Goal: Task Accomplishment & Management: Manage account settings

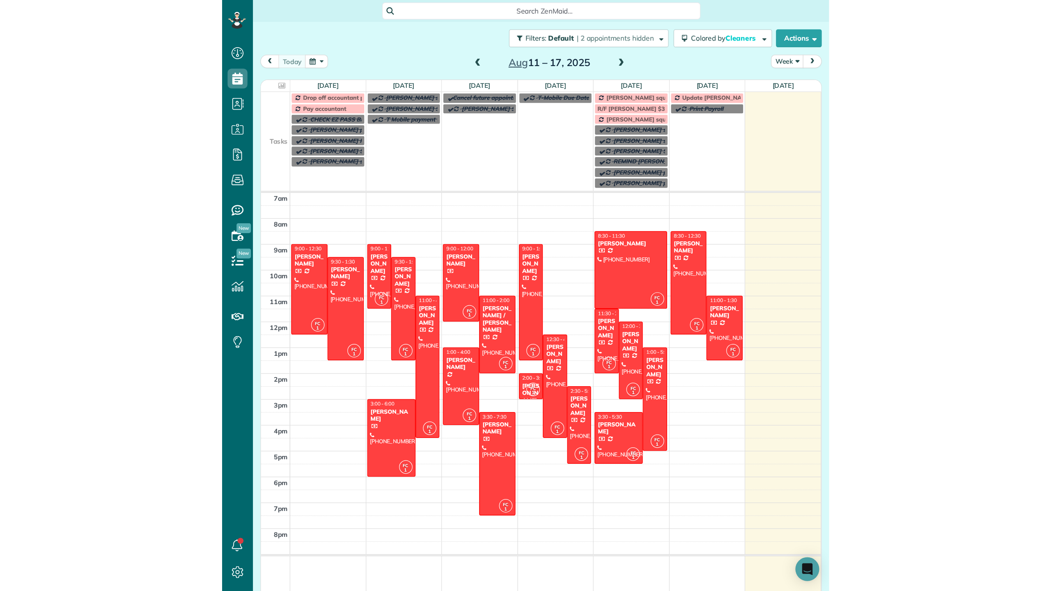
scroll to position [4, 4]
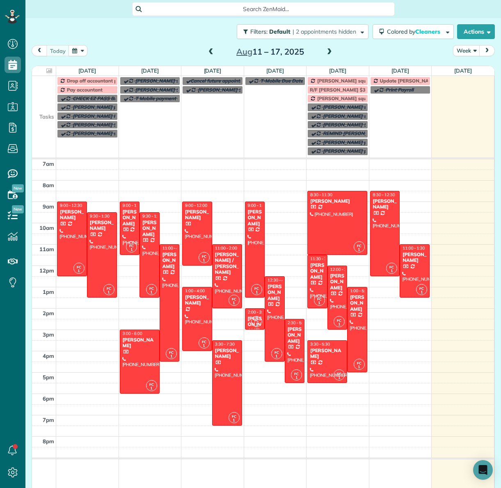
click at [219, 9] on span "Search ZenMaid…" at bounding box center [267, 9] width 250 height 8
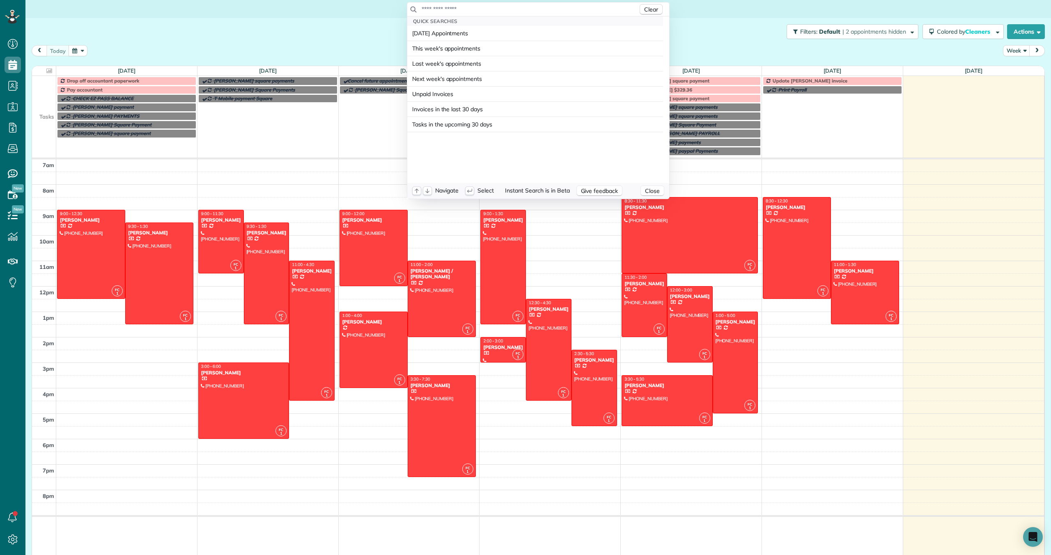
scroll to position [555, 25]
click at [423, 9] on input "text" at bounding box center [529, 9] width 217 height 8
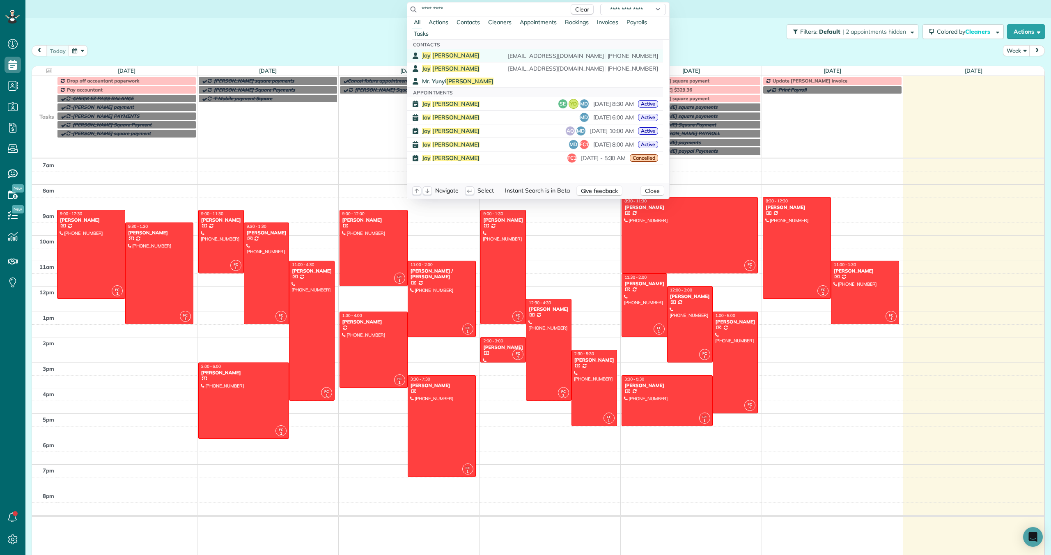
type input "*********"
click at [435, 55] on span "[PERSON_NAME]" at bounding box center [456, 55] width 48 height 7
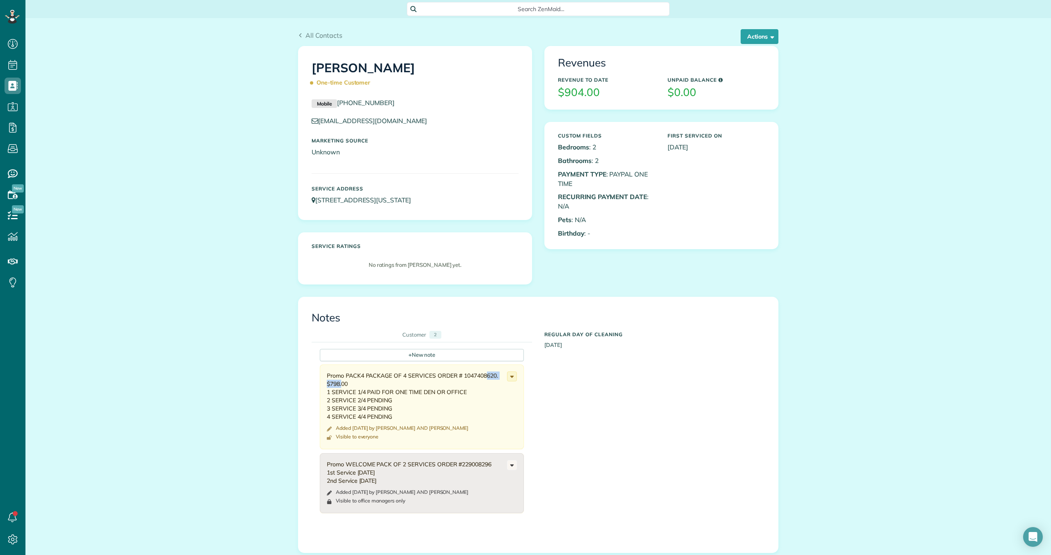
drag, startPoint x: 496, startPoint y: 375, endPoint x: 463, endPoint y: 376, distance: 32.4
click at [463, 376] on div "Promo PACK4 PACKAGE OF 4 SERVICES ORDER # 1047408620. $798.00 1 SERVICE 1/4 PAI…" at bounding box center [417, 395] width 180 height 49
copy div "1047408620"
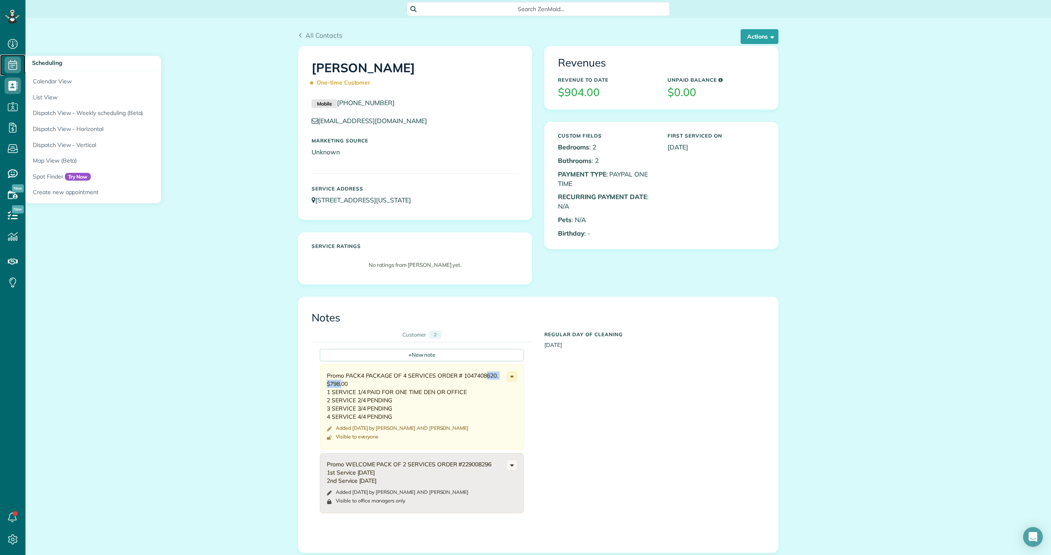
click at [15, 64] on icon at bounding box center [13, 65] width 16 height 16
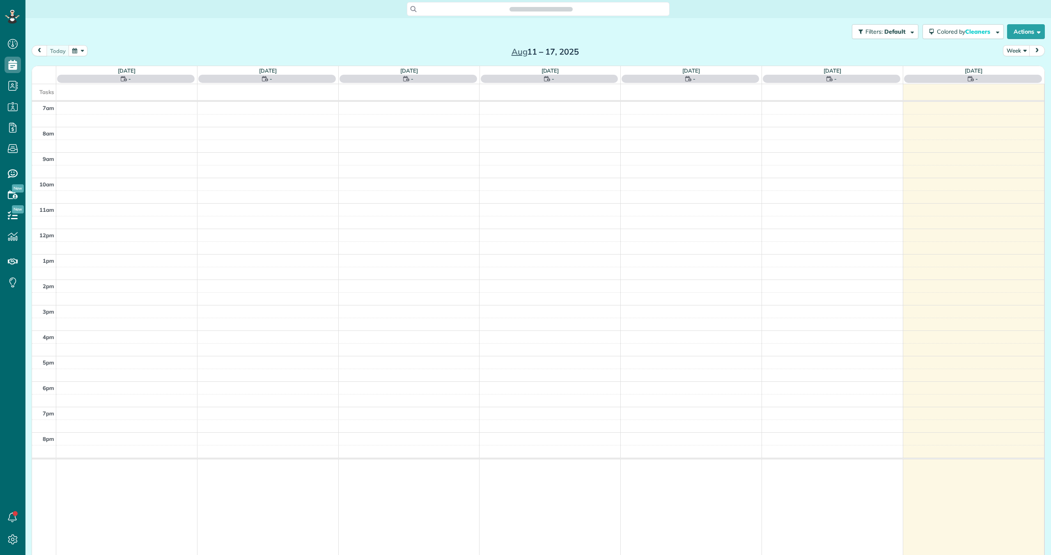
scroll to position [4, 4]
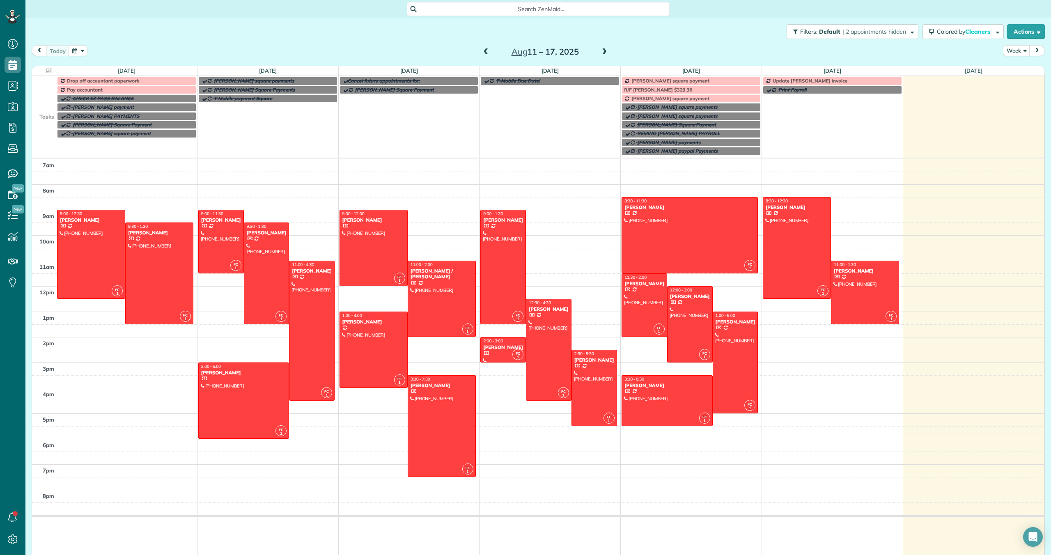
click at [640, 80] on span "[PERSON_NAME] square payment" at bounding box center [670, 81] width 78 height 6
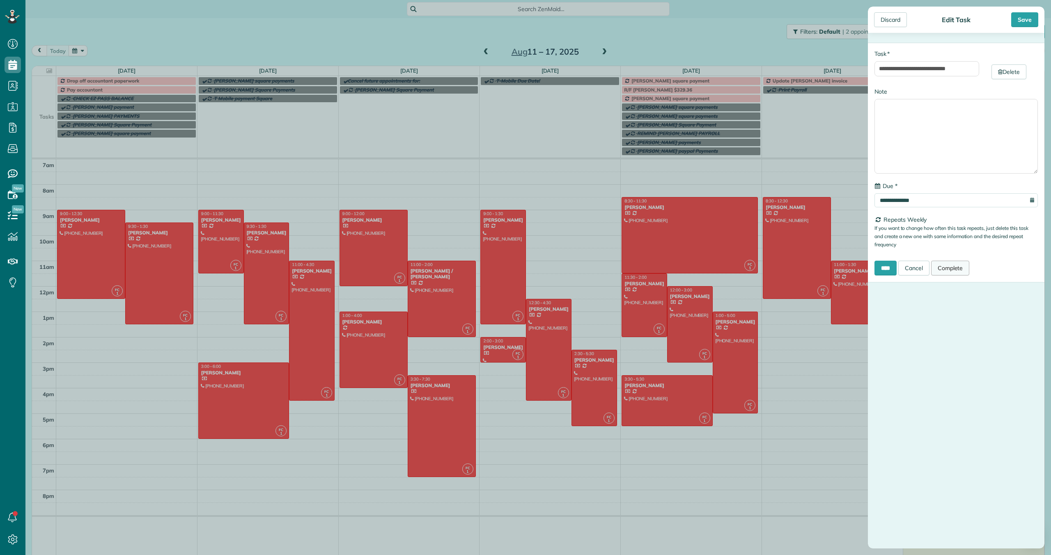
click at [944, 266] on link "Complete" at bounding box center [950, 268] width 39 height 15
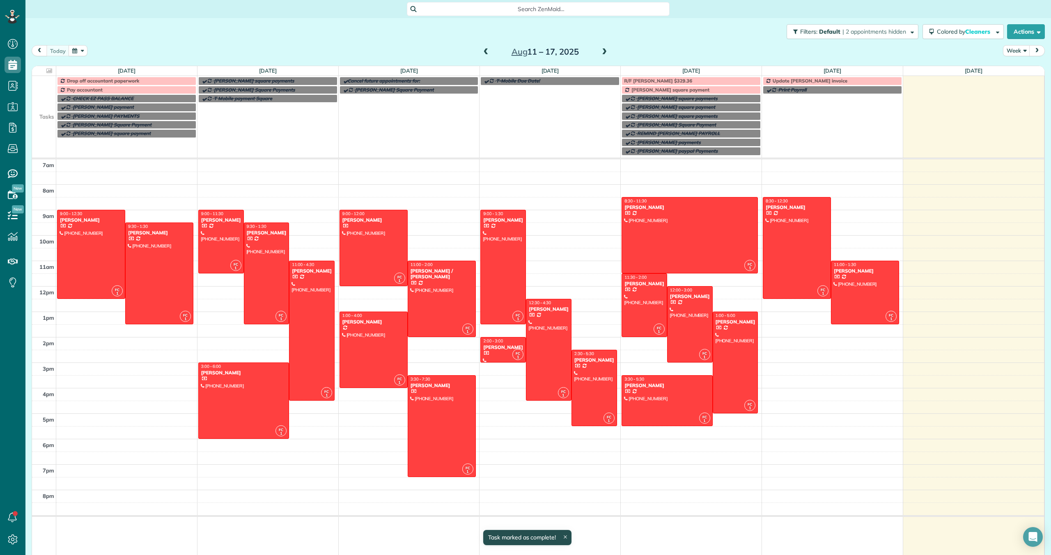
click at [698, 88] on span "[PERSON_NAME] square payment" at bounding box center [670, 90] width 78 height 6
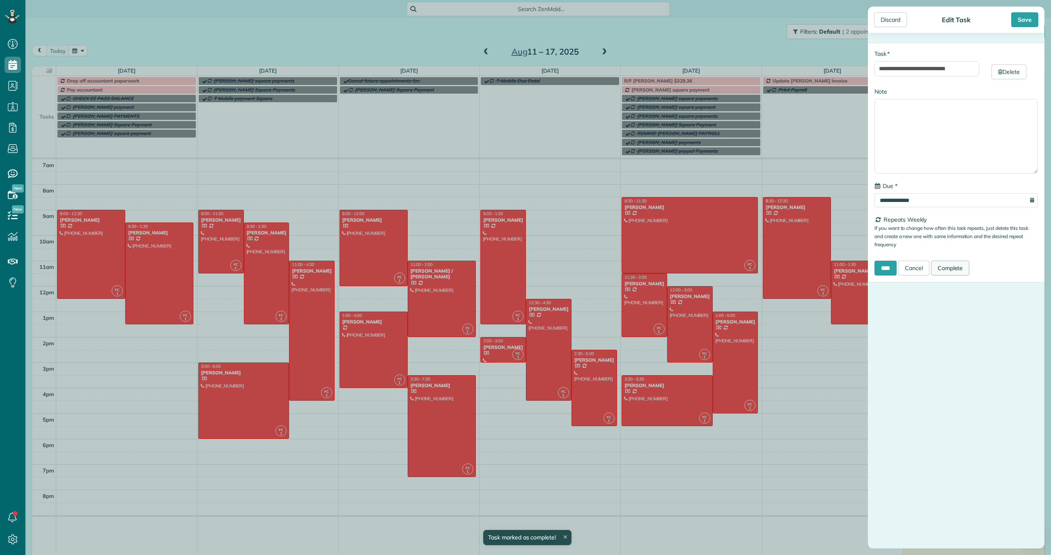
click at [962, 268] on link "Complete" at bounding box center [950, 268] width 39 height 15
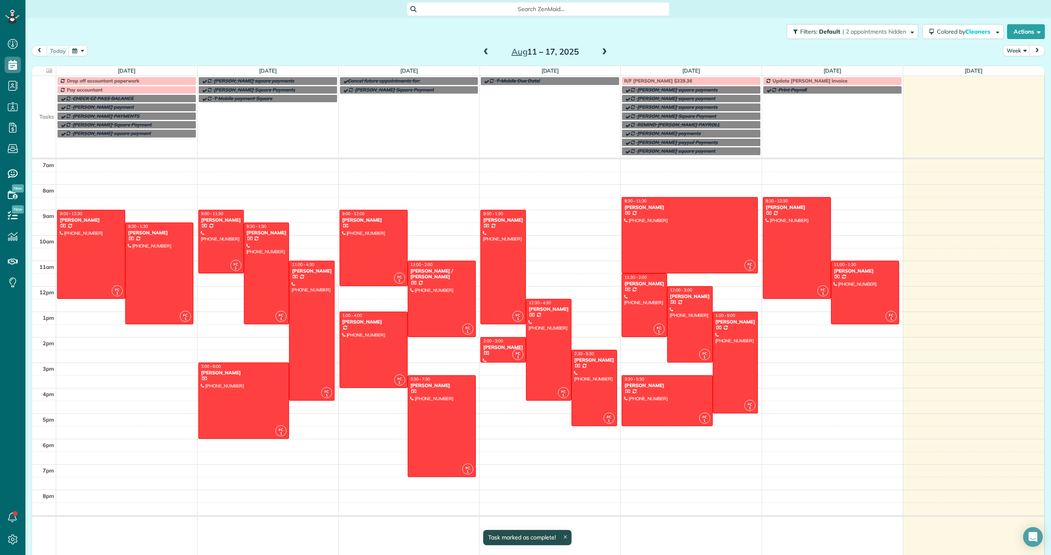
click at [129, 79] on span "Drop off accountant paperwork" at bounding box center [103, 81] width 73 height 6
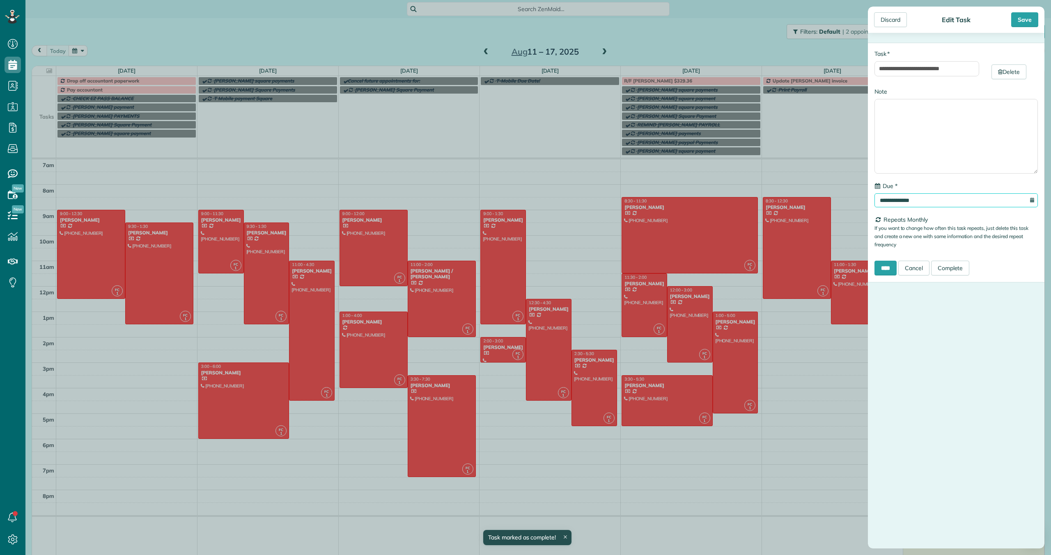
click at [903, 200] on input "**********" at bounding box center [955, 200] width 163 height 14
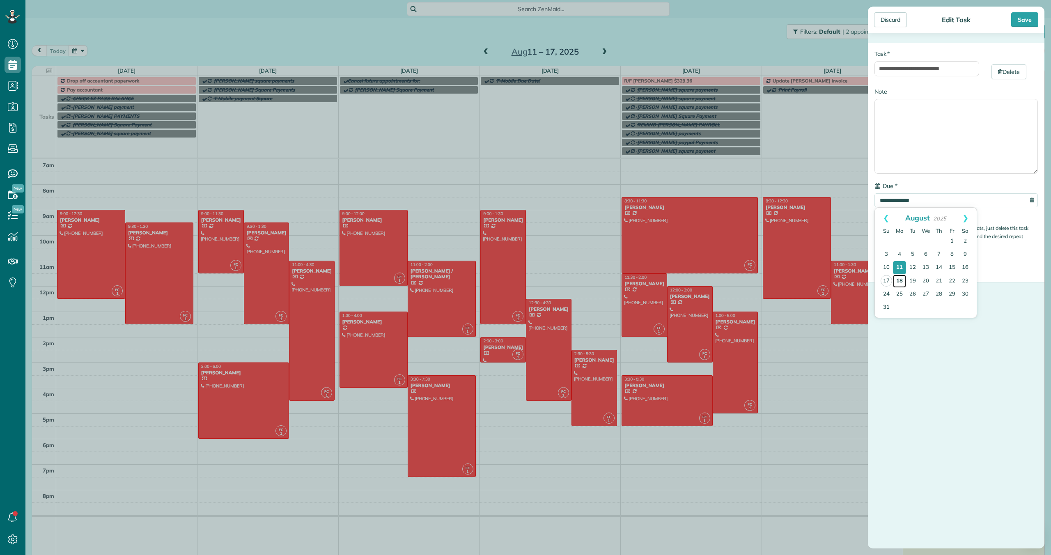
click at [902, 280] on link "18" at bounding box center [899, 281] width 13 height 13
type input "**********"
click at [887, 268] on input "****" at bounding box center [885, 268] width 22 height 15
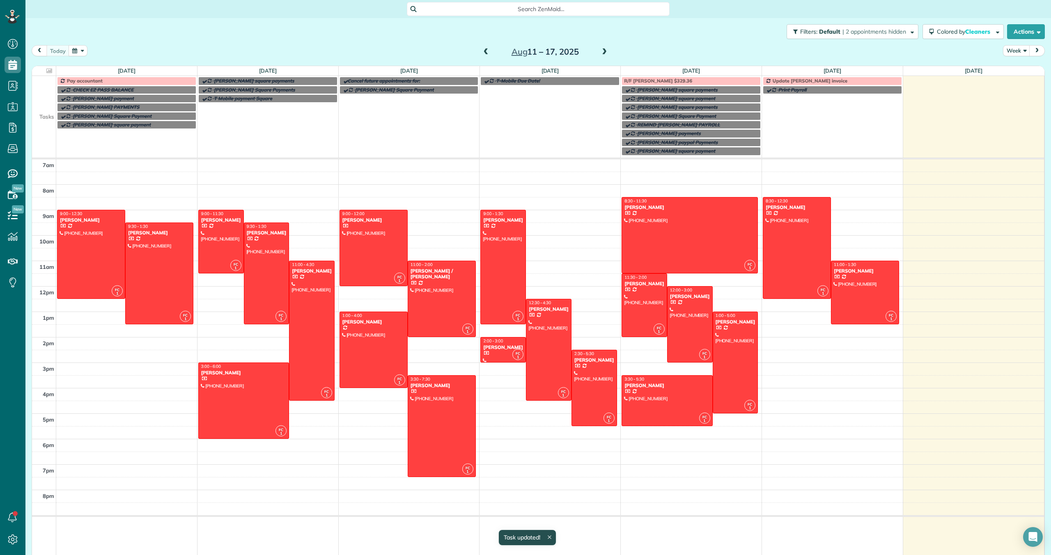
click at [101, 80] on span "Pay accountant" at bounding box center [85, 81] width 36 height 6
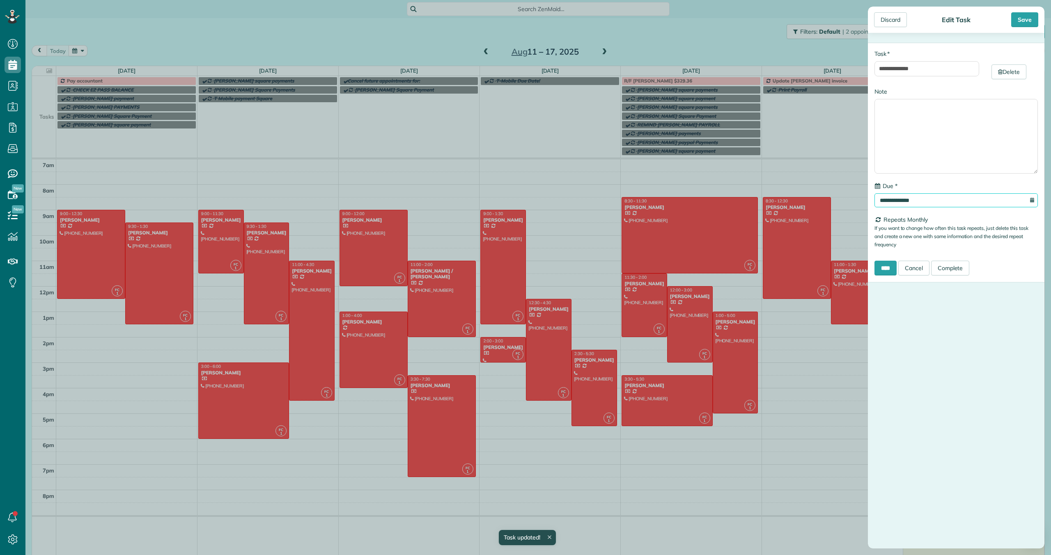
click at [897, 202] on input "**********" at bounding box center [955, 200] width 163 height 14
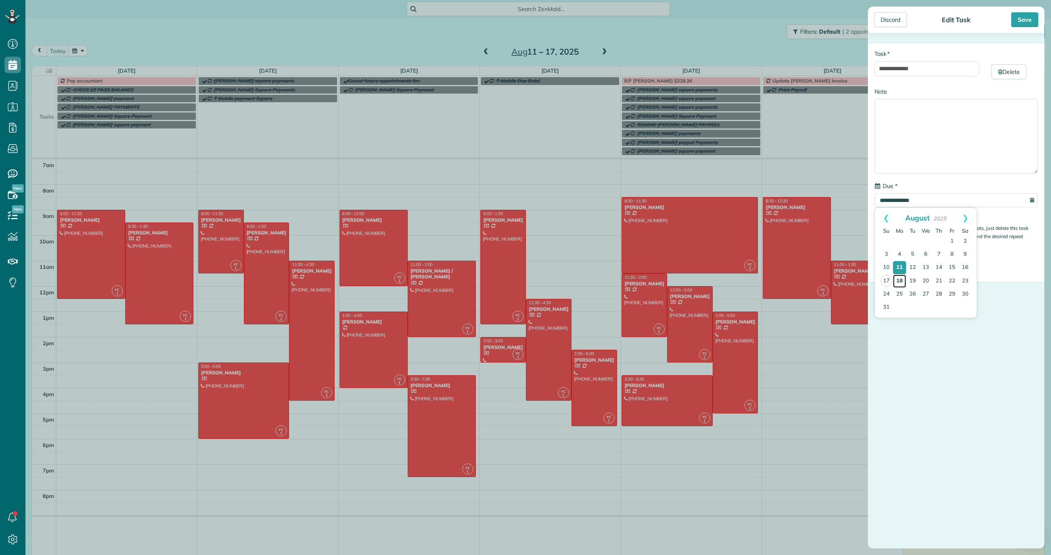
click at [901, 276] on link "18" at bounding box center [899, 281] width 13 height 13
type input "**********"
click at [887, 269] on input "****" at bounding box center [885, 268] width 22 height 15
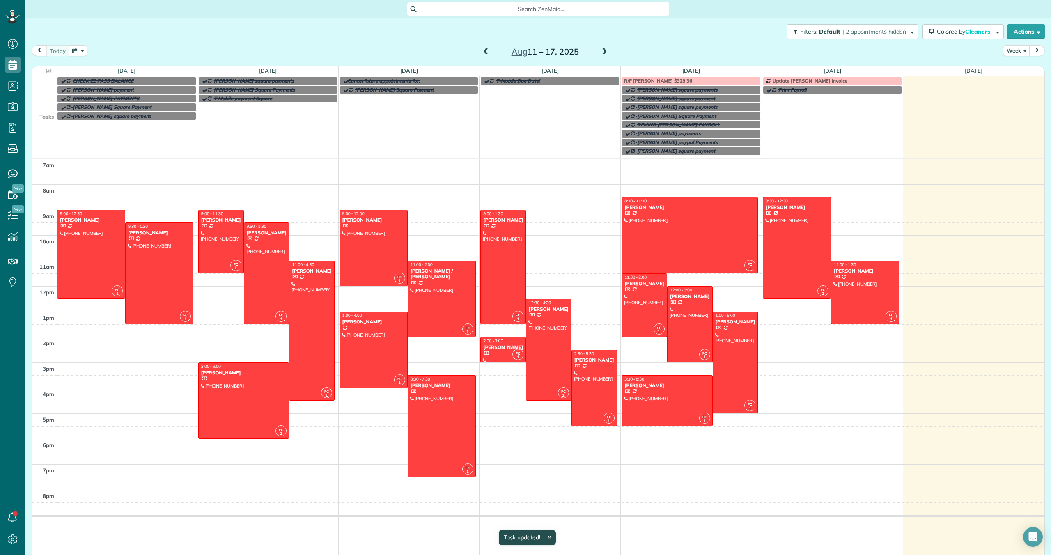
click at [717, 81] on div "R/F Sally Bae $329.36" at bounding box center [691, 81] width 134 height 6
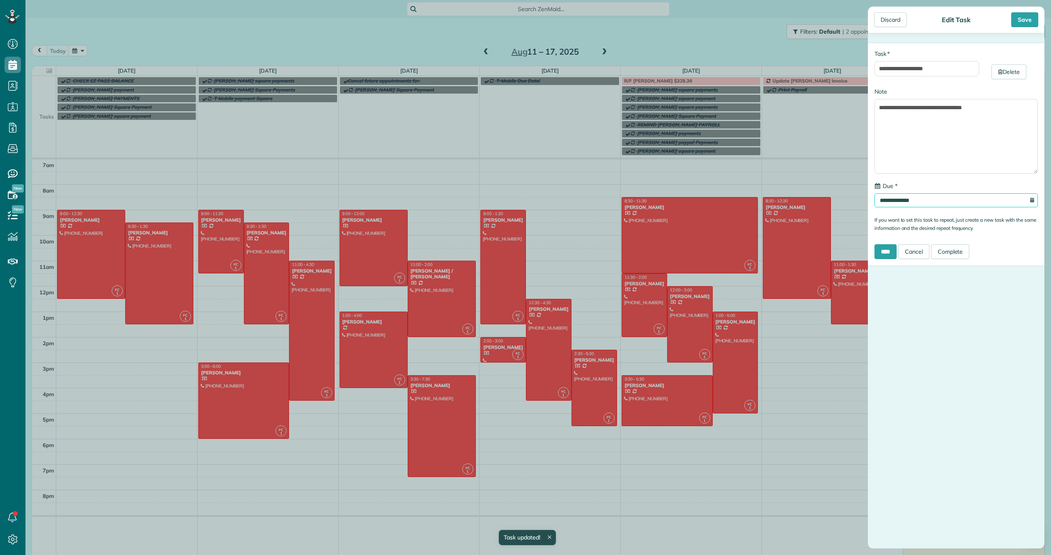
click at [891, 203] on input "**********" at bounding box center [955, 200] width 163 height 14
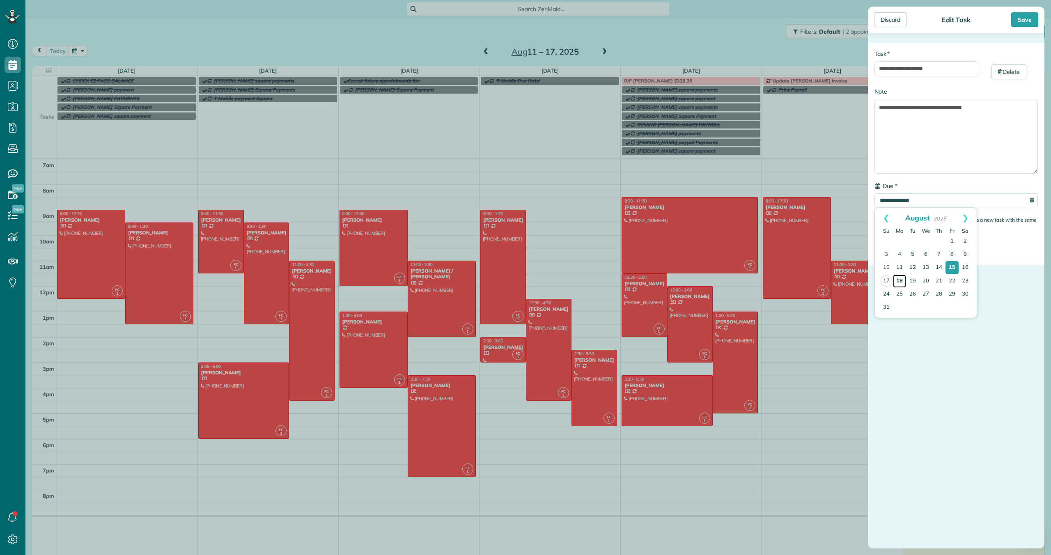
click at [901, 280] on link "18" at bounding box center [899, 281] width 13 height 13
type input "**********"
click at [890, 251] on input "****" at bounding box center [885, 251] width 22 height 15
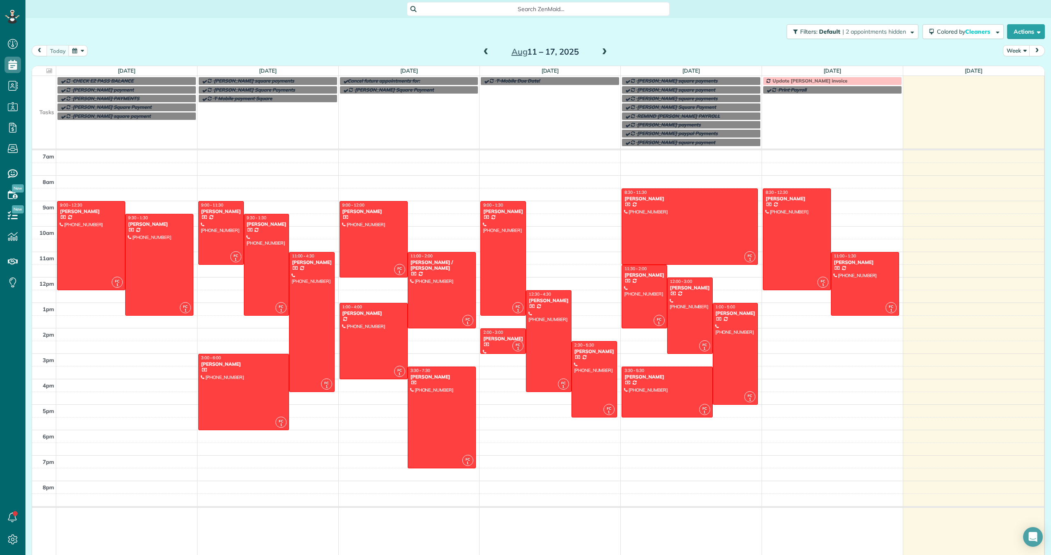
click at [821, 79] on span "Update [PERSON_NAME] invoice" at bounding box center [809, 81] width 75 height 6
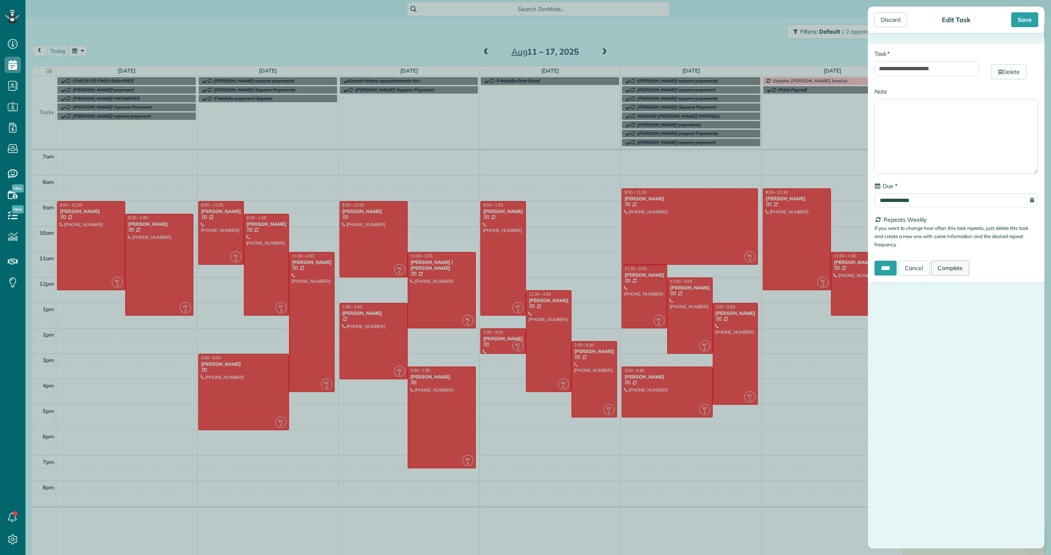
click at [956, 268] on link "Complete" at bounding box center [950, 268] width 39 height 15
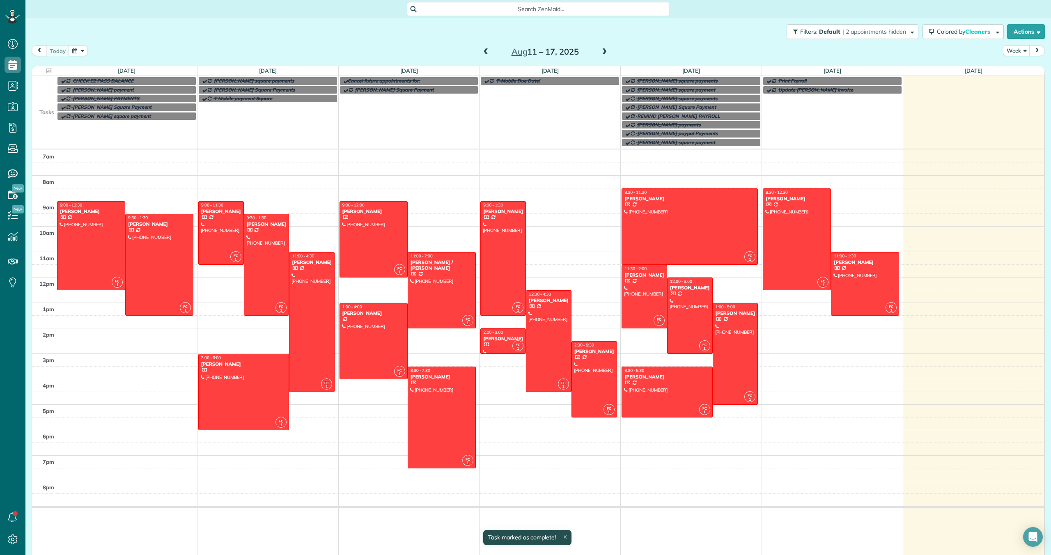
click at [603, 51] on span at bounding box center [604, 51] width 9 height 7
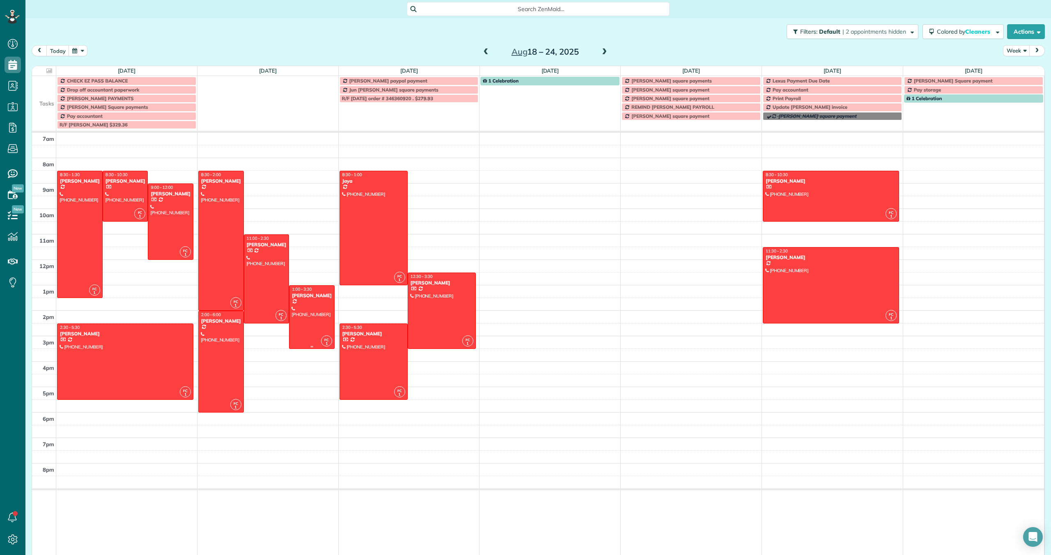
click at [306, 309] on div at bounding box center [311, 317] width 45 height 63
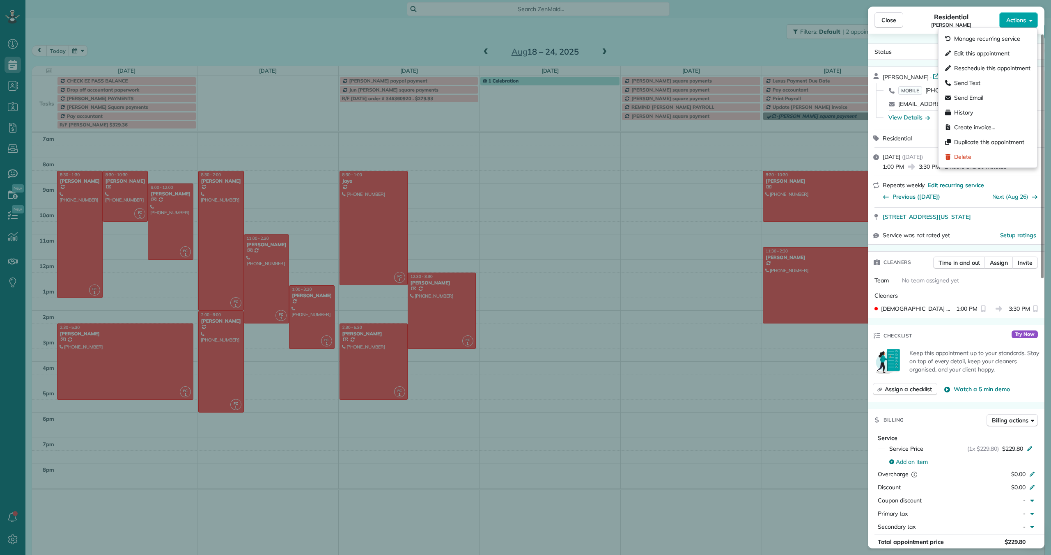
click at [1016, 20] on span "Actions" at bounding box center [1016, 20] width 20 height 8
click at [827, 10] on div "Close Residential Zabrina Lieberman Actions Status Active Zabrina Lieberman · O…" at bounding box center [525, 277] width 1051 height 555
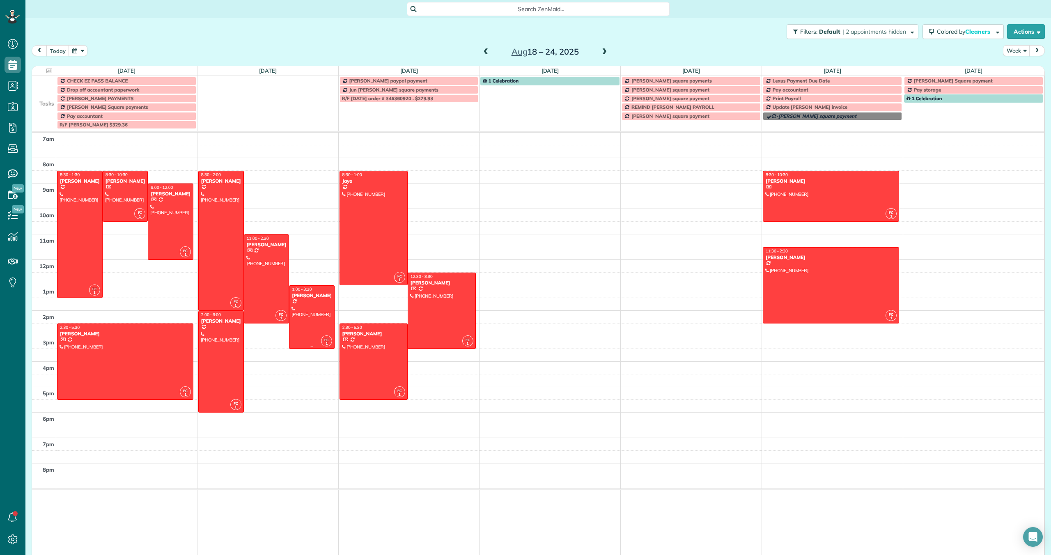
click at [305, 298] on div "Zabrina Lieberman" at bounding box center [311, 296] width 41 height 6
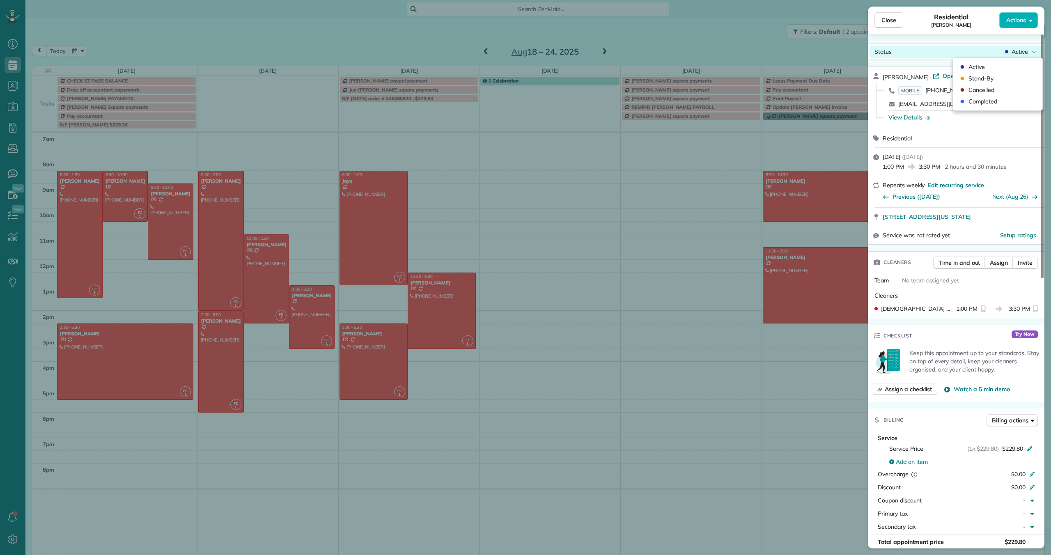
click at [1025, 52] on span "Active" at bounding box center [1019, 52] width 16 height 8
click at [998, 89] on div "Cancelled" at bounding box center [997, 89] width 83 height 11
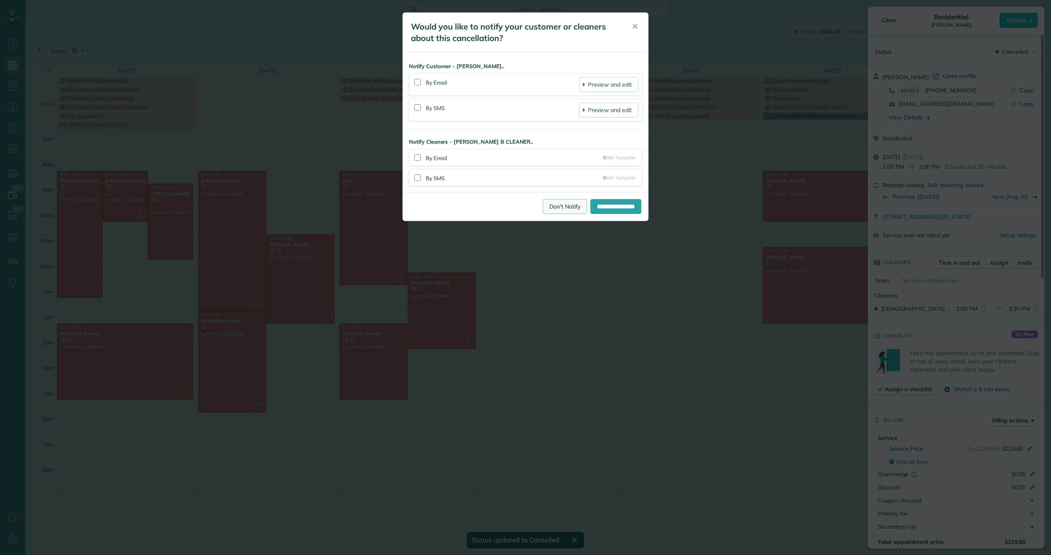
click at [544, 203] on link "Don't Notify" at bounding box center [565, 206] width 44 height 15
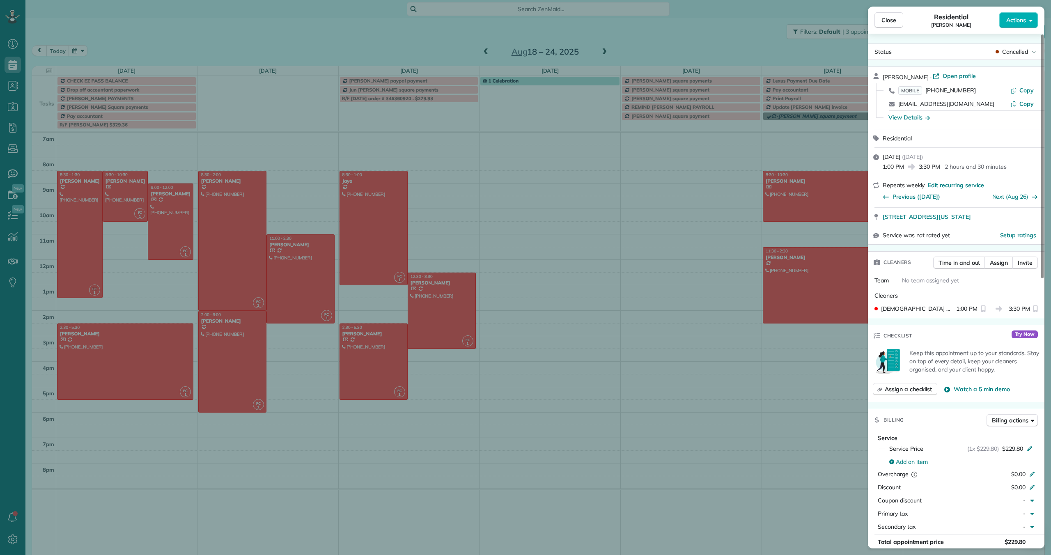
click at [233, 341] on div "Close Residential Zabrina Lieberman Actions Status Cancelled Zabrina Lieberman …" at bounding box center [525, 277] width 1051 height 555
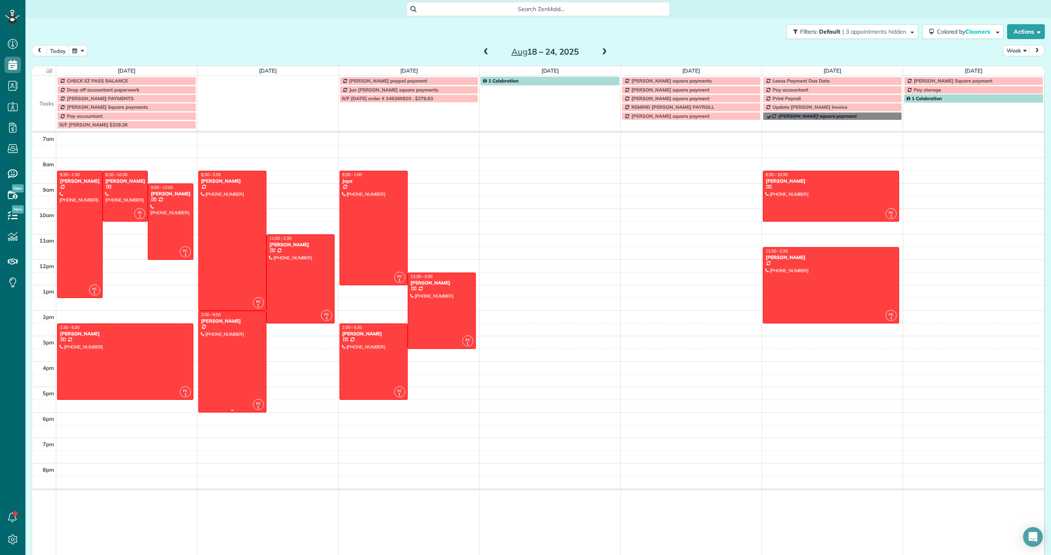
click at [230, 351] on div at bounding box center [232, 361] width 67 height 101
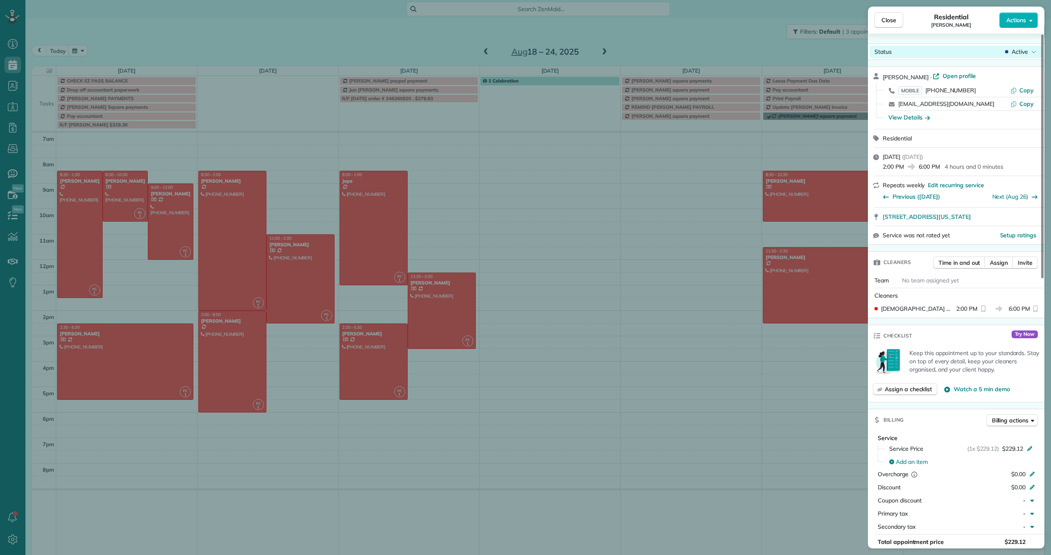
click at [1018, 50] on span "Active" at bounding box center [1019, 52] width 16 height 8
click at [996, 91] on div "Cancelled" at bounding box center [997, 89] width 83 height 11
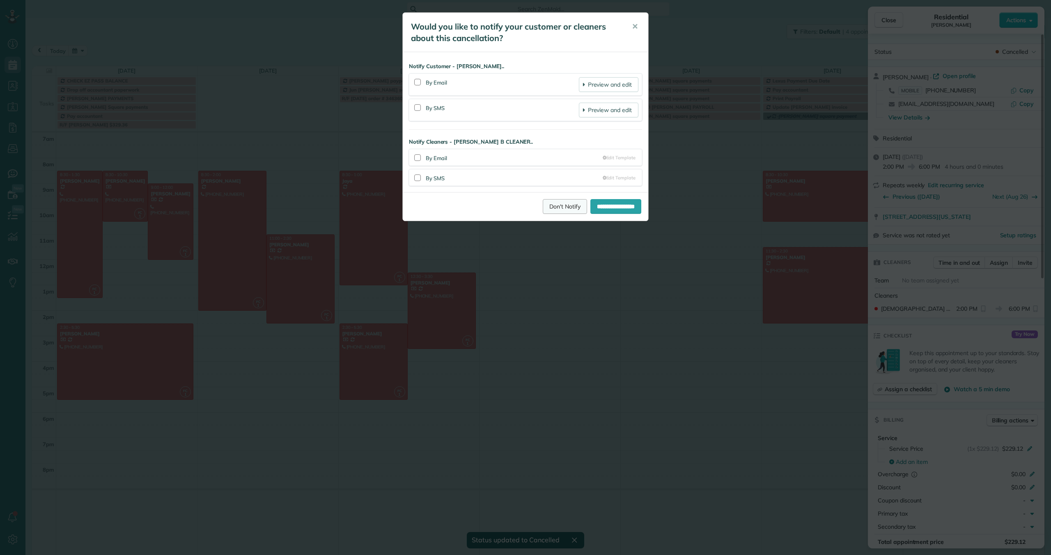
click at [543, 209] on link "Don't Notify" at bounding box center [565, 206] width 44 height 15
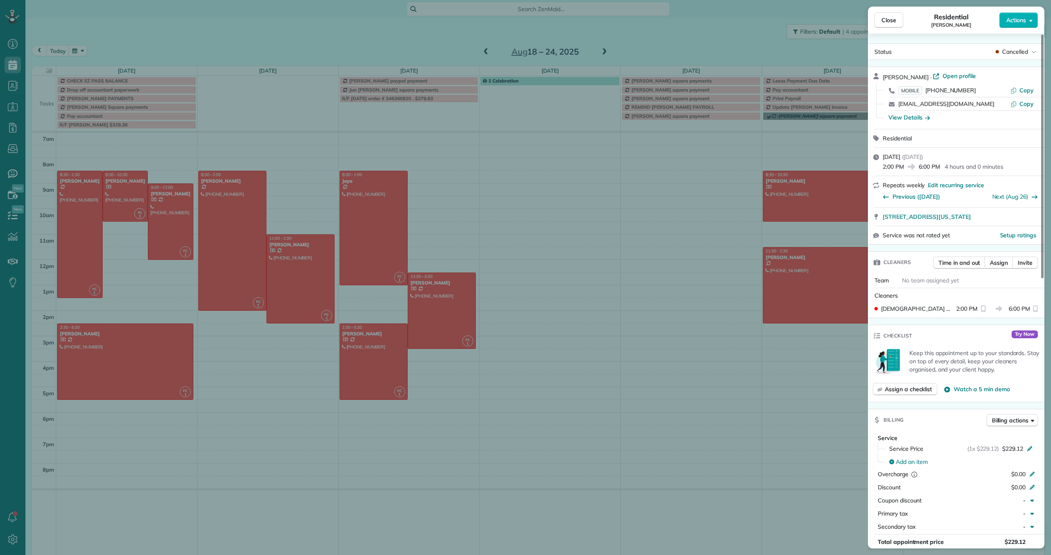
click at [336, 285] on div "Close Residential Bernice Lieberman Actions Status Cancelled Bernice Lieberman …" at bounding box center [525, 277] width 1051 height 555
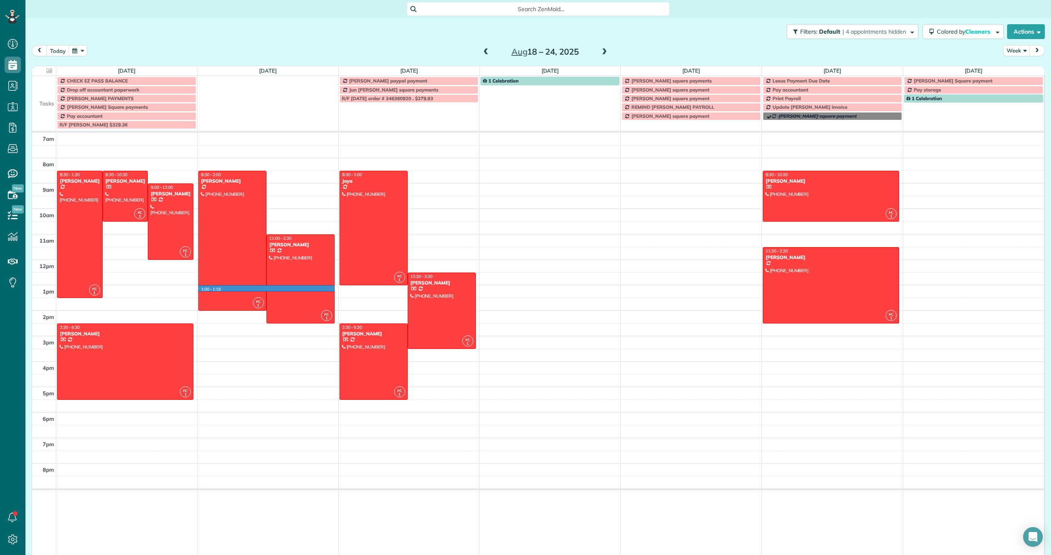
click at [335, 285] on td at bounding box center [550, 291] width 988 height 13
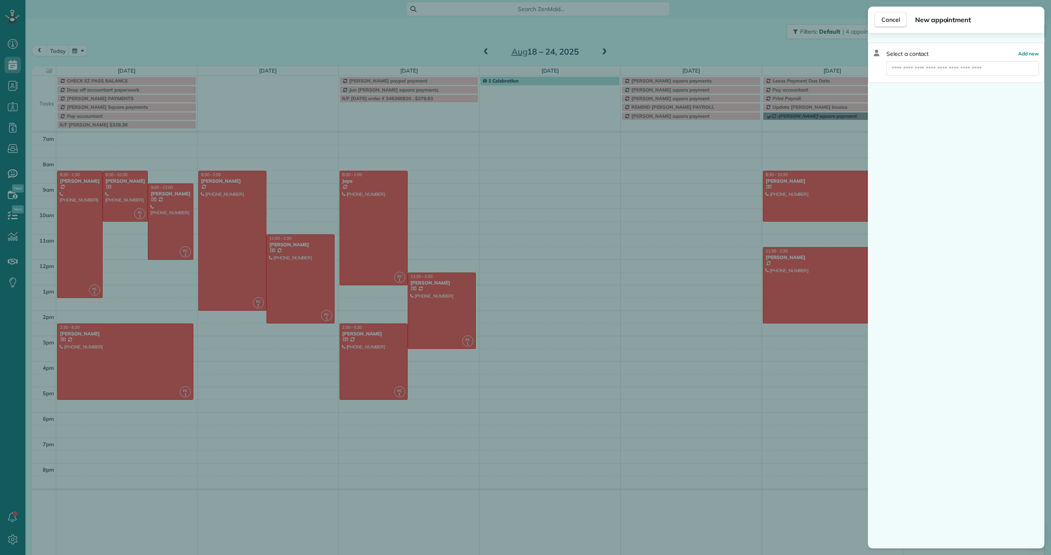
click at [336, 297] on div "Cancel New appointment Select a contact Add new" at bounding box center [525, 277] width 1051 height 555
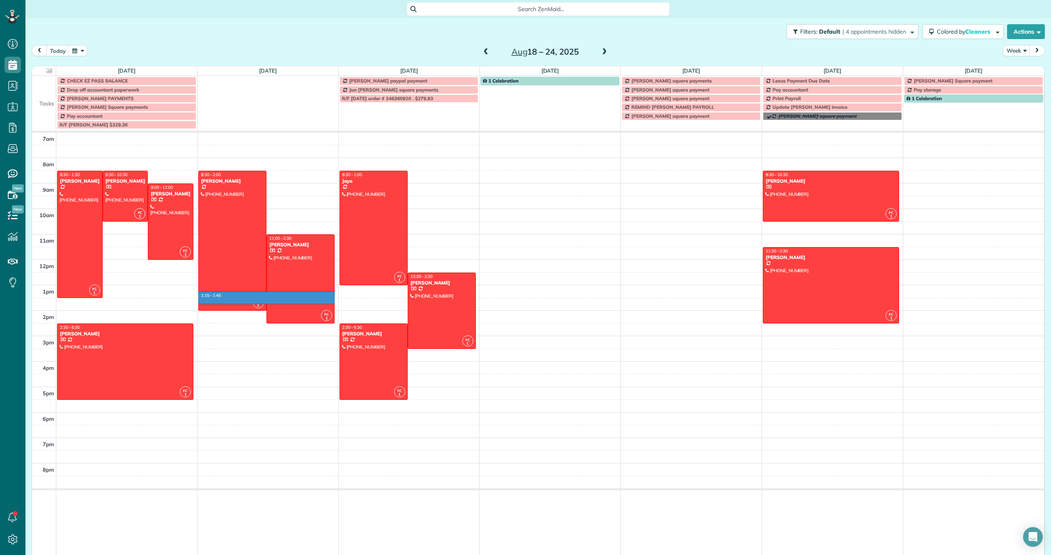
click at [336, 298] on tbody "7am 8am 9am 10am 11am 12pm 1pm 2pm 3pm 4pm 5pm 6pm 7pm 8pm" at bounding box center [538, 311] width 1012 height 356
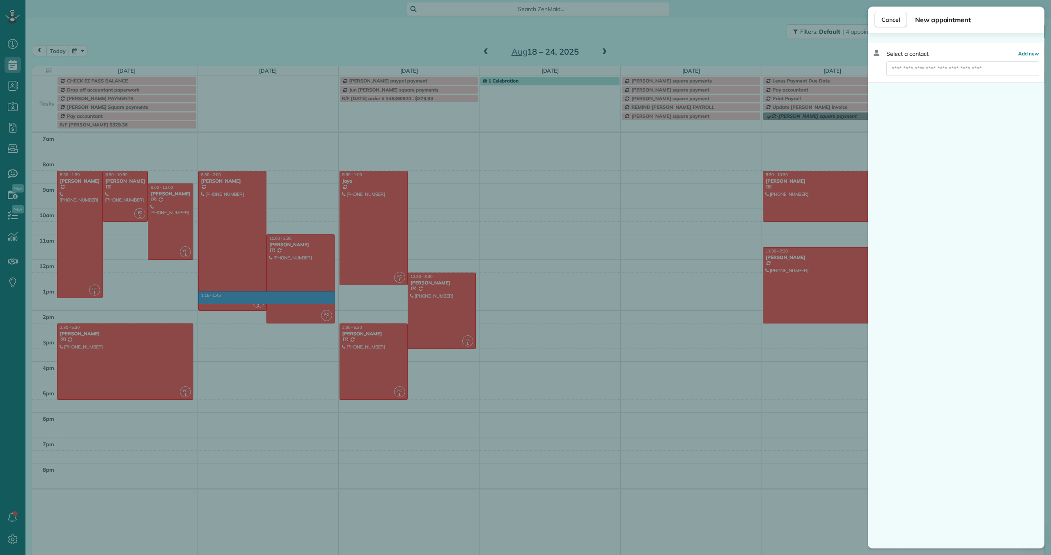
click at [347, 296] on div "Cancel New appointment Select a contact Add new" at bounding box center [525, 277] width 1051 height 555
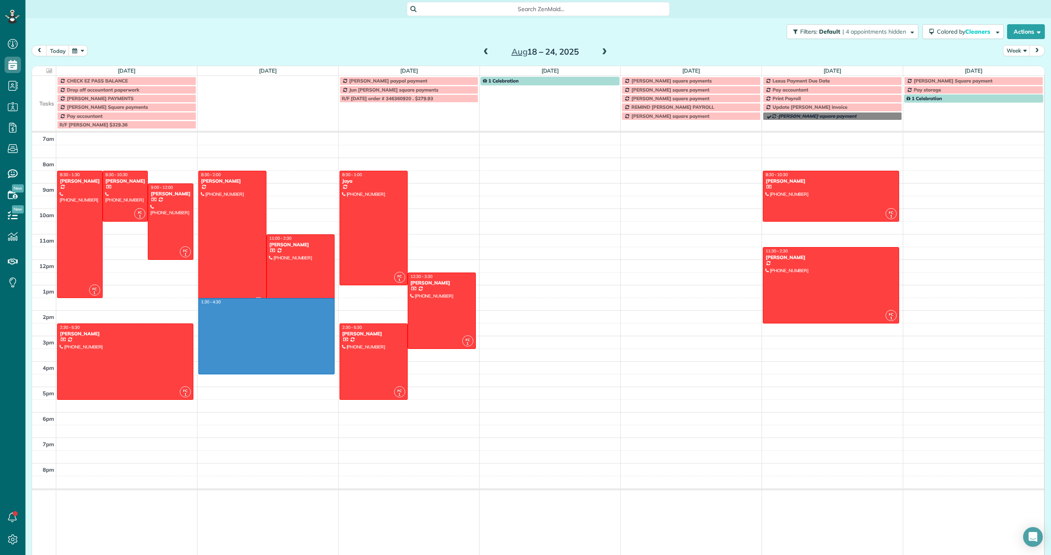
drag, startPoint x: 335, startPoint y: 298, endPoint x: 324, endPoint y: 369, distance: 71.9
click at [324, 369] on div "7am 8am 9am 10am 11am 12pm 1pm 2pm 3pm 4pm 5pm 6pm 7pm 8pm FC 1 8:30 - 1:30 Nat…" at bounding box center [538, 349] width 1012 height 433
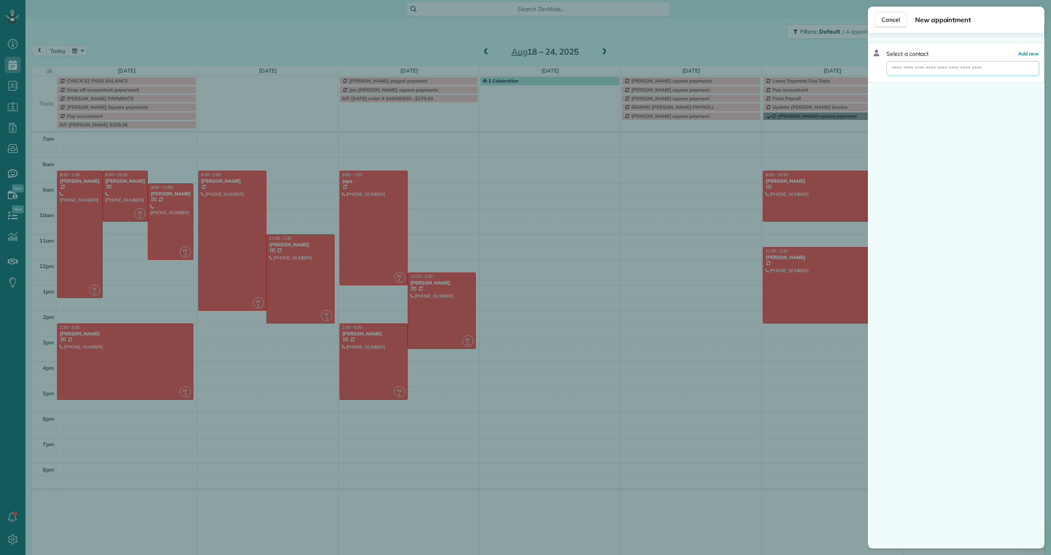
click at [896, 69] on input "text" at bounding box center [962, 68] width 153 height 15
type input "***"
click at [916, 86] on span "Joy Huang" at bounding box center [924, 82] width 56 height 7
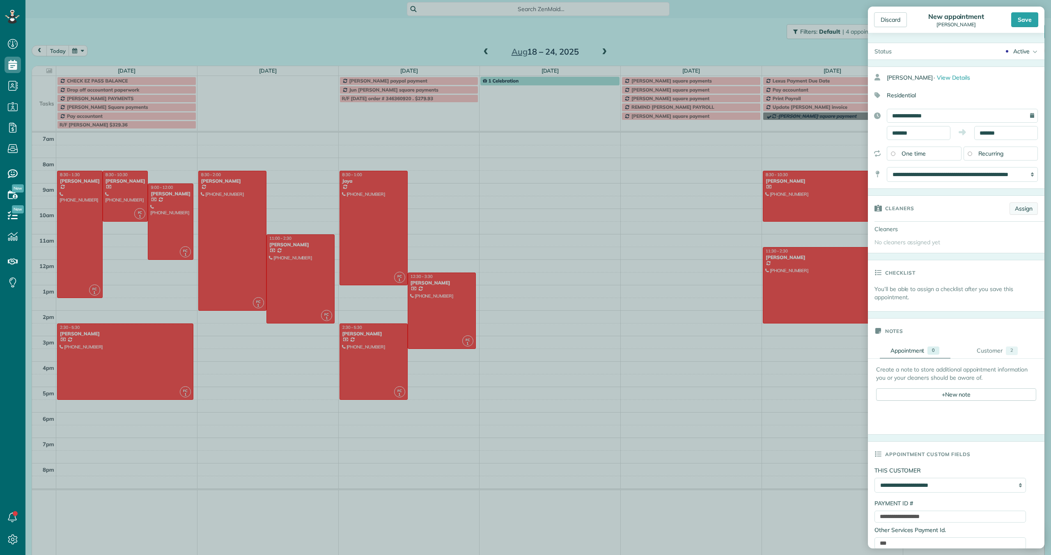
click at [1022, 209] on link "Assign" at bounding box center [1023, 208] width 28 height 12
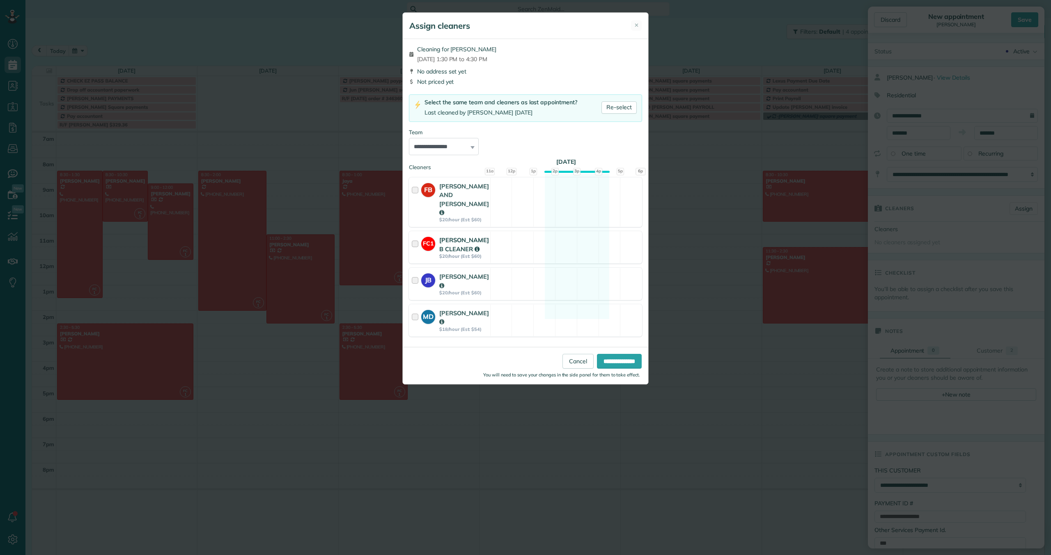
click at [414, 236] on div at bounding box center [416, 247] width 9 height 23
click at [628, 354] on input "**********" at bounding box center [619, 361] width 45 height 15
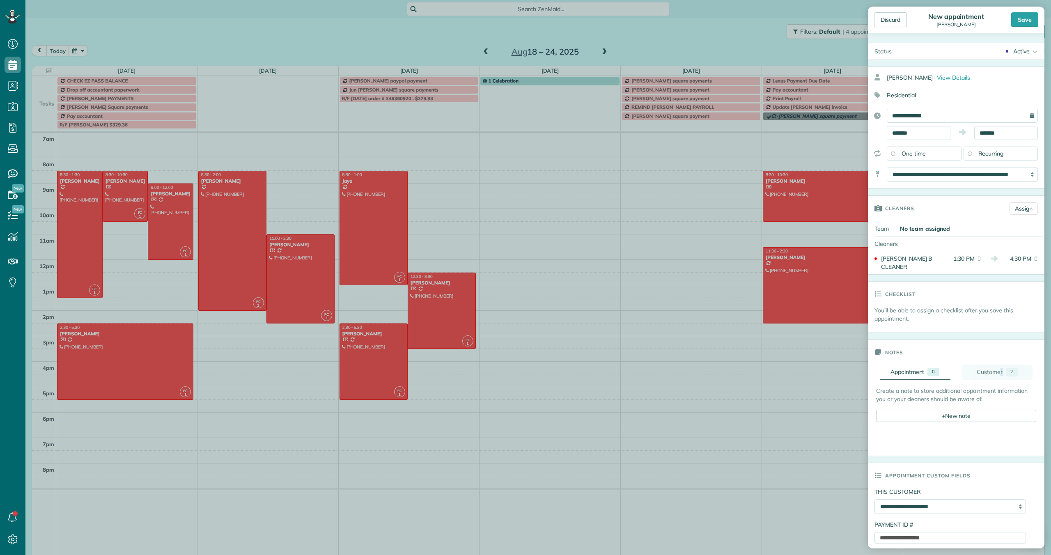
click at [985, 368] on div "Customer" at bounding box center [989, 372] width 26 height 9
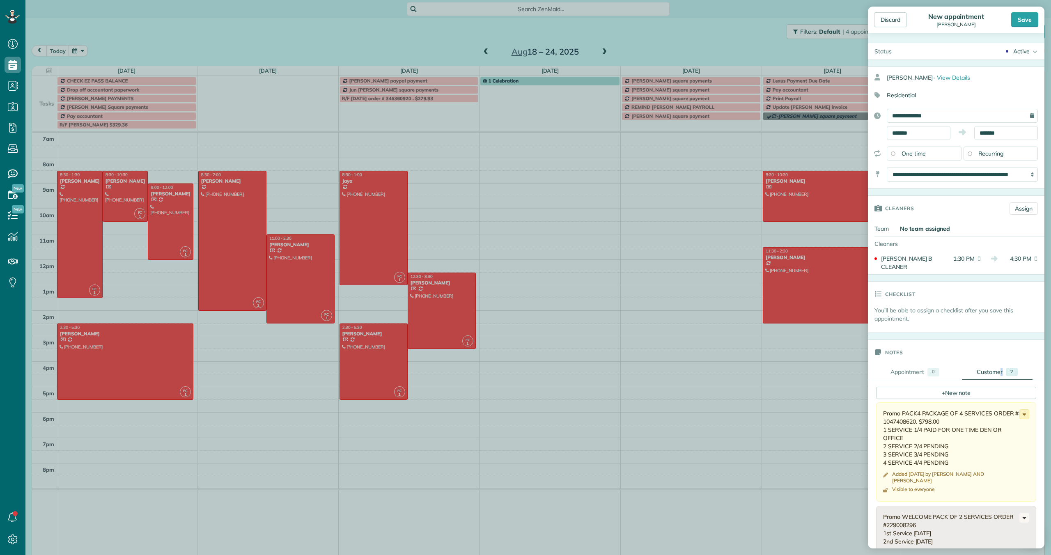
click at [1022, 410] on icon at bounding box center [1024, 414] width 9 height 9
click at [996, 443] on span "Edit note" at bounding box center [987, 446] width 23 height 6
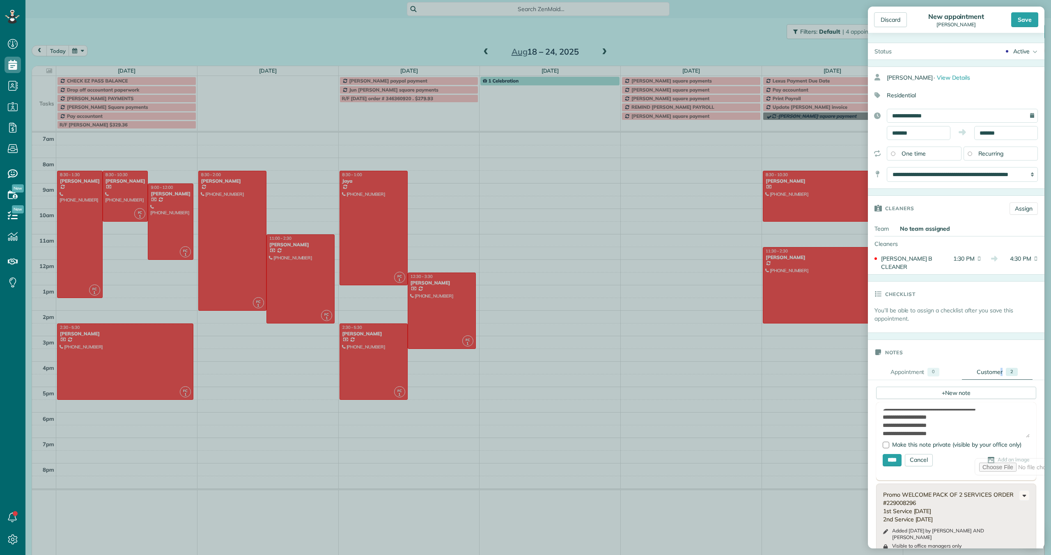
scroll to position [11, 0]
click at [1024, 410] on textarea "**********" at bounding box center [955, 423] width 147 height 29
type textarea "**********"
click at [898, 454] on input "****" at bounding box center [891, 460] width 19 height 12
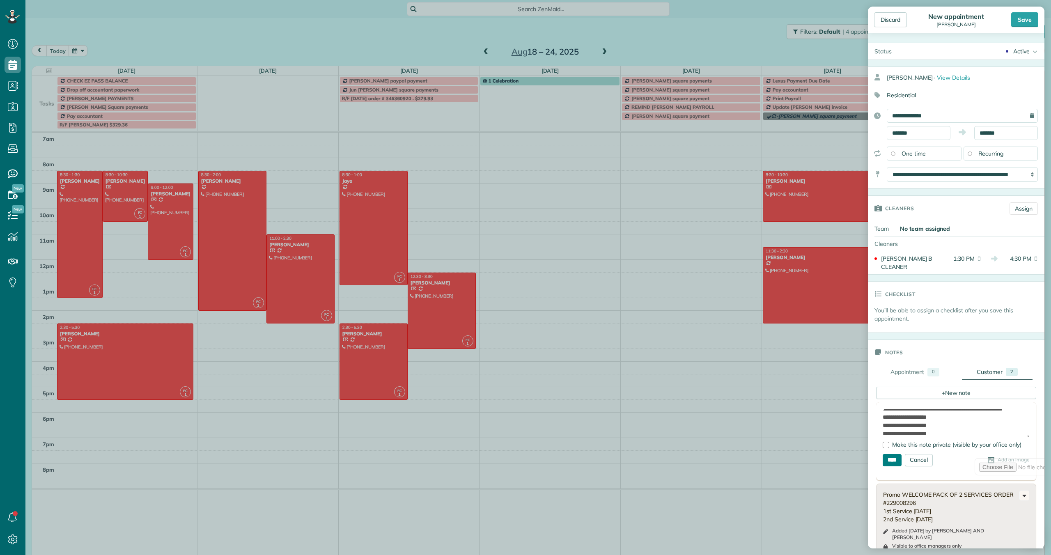
type input "**********"
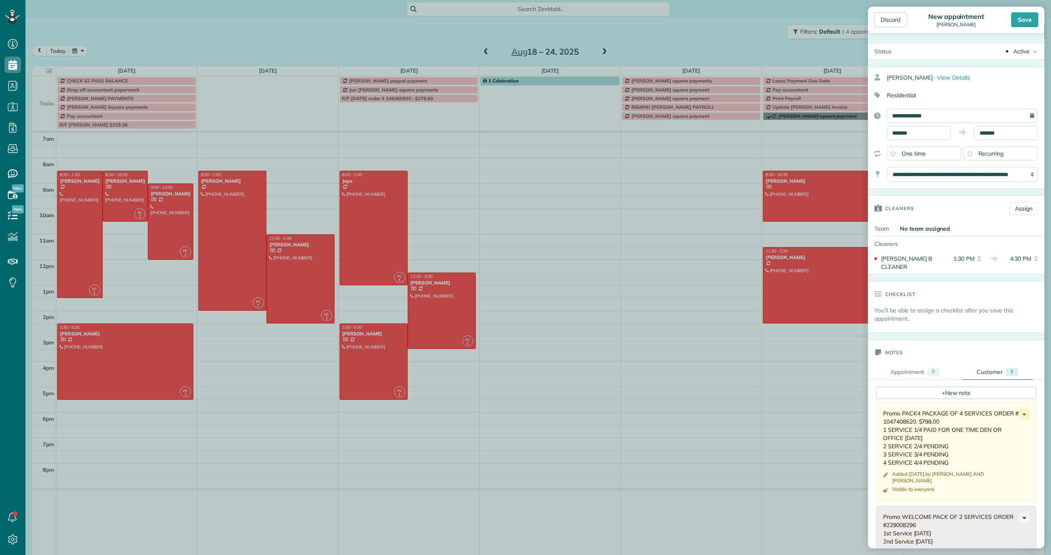
click at [906, 432] on div "Promo PACK4 PACKAGE OF 4 SERVICES ORDER # 1047408620. $798.00 1 SERVICE 1/4 PAI…" at bounding box center [951, 437] width 136 height 57
click at [1026, 409] on icon at bounding box center [1024, 413] width 9 height 9
click at [1001, 439] on link "Edit note" at bounding box center [993, 445] width 71 height 15
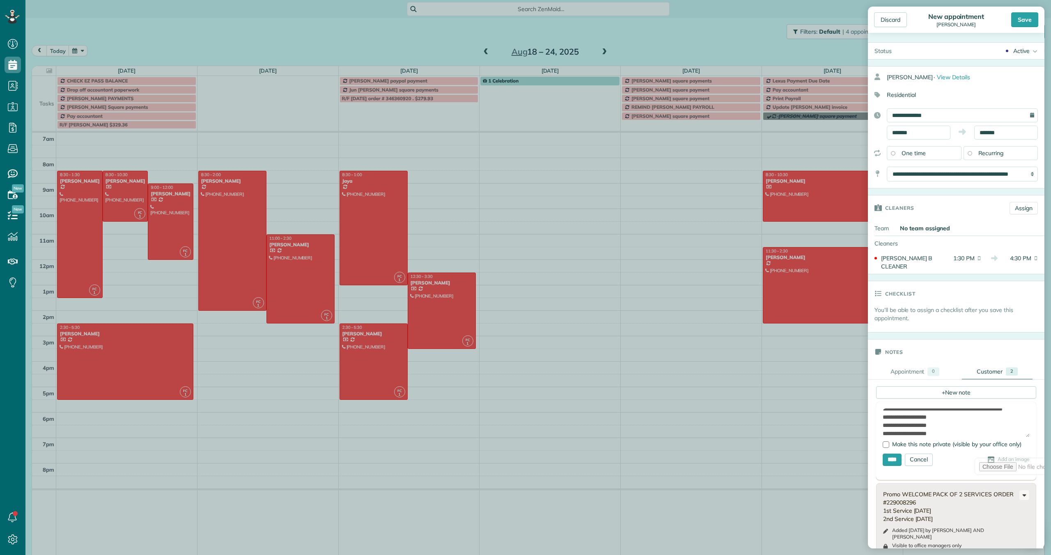
scroll to position [14, 0]
click at [922, 415] on textarea "**********" at bounding box center [955, 422] width 147 height 29
click at [883, 415] on textarea "**********" at bounding box center [955, 422] width 147 height 29
type textarea "**********"
click at [891, 454] on input "****" at bounding box center [891, 460] width 19 height 12
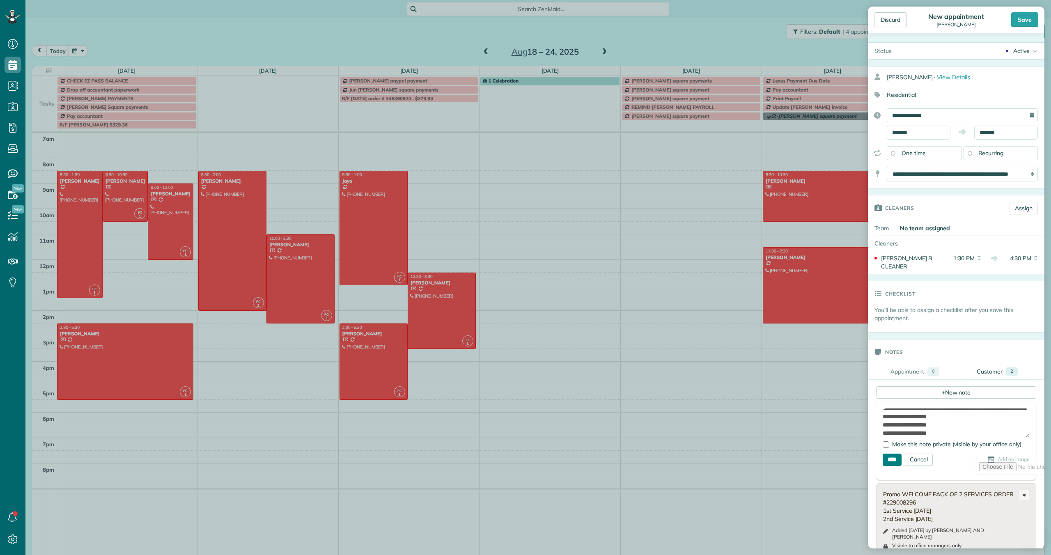
type input "**********"
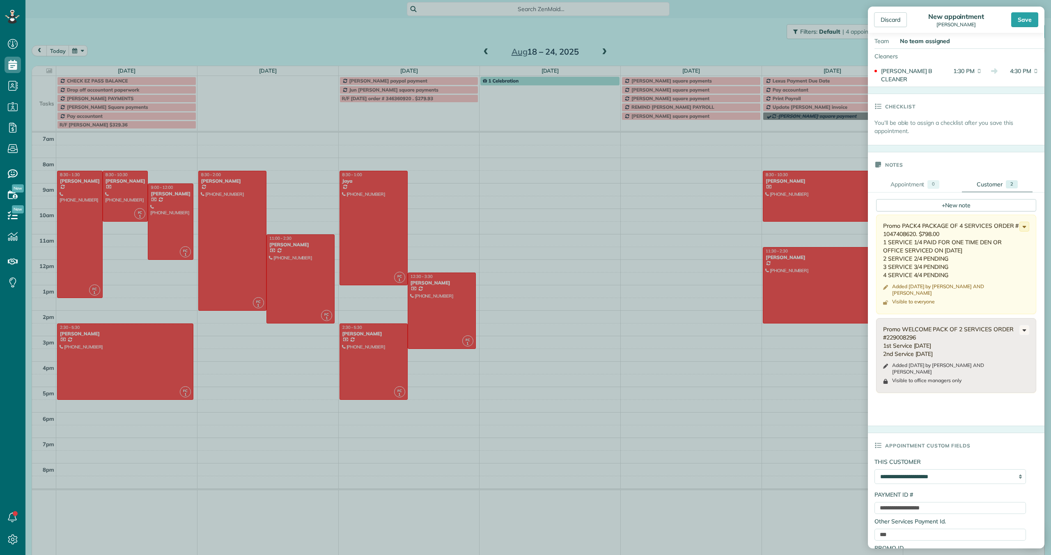
scroll to position [196, 0]
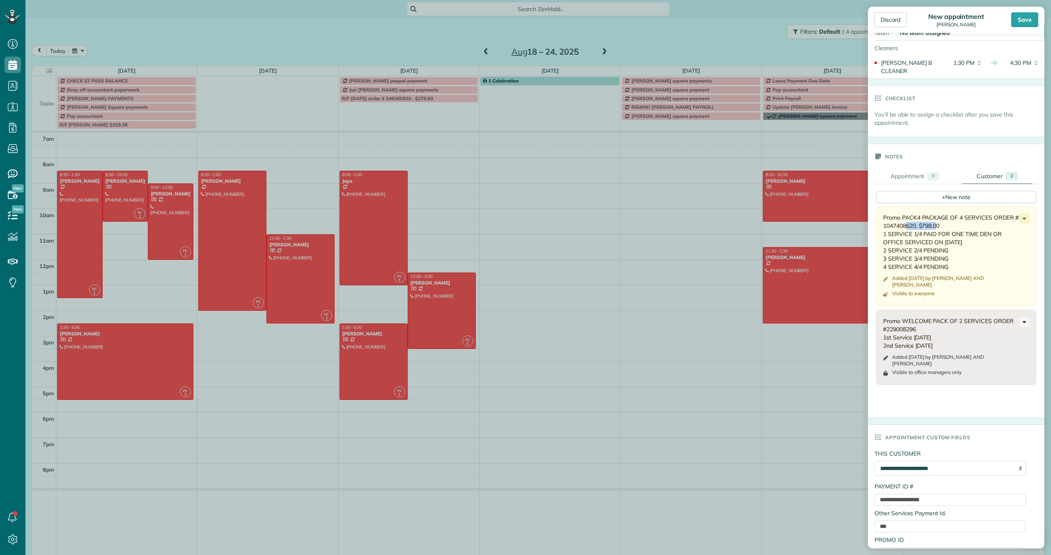
drag, startPoint x: 918, startPoint y: 218, endPoint x: 880, endPoint y: 220, distance: 38.6
click at [879, 220] on div "Promo PACK4 PACKAGE OF 4 SERVICES ORDER # 1047408620. $798.00 1 SERVICE 1/4 PAI…" at bounding box center [956, 255] width 160 height 99
copy div "1047408620."
drag, startPoint x: 946, startPoint y: 492, endPoint x: 870, endPoint y: 492, distance: 76.3
click at [868, 492] on div "**********" at bounding box center [956, 523] width 176 height 148
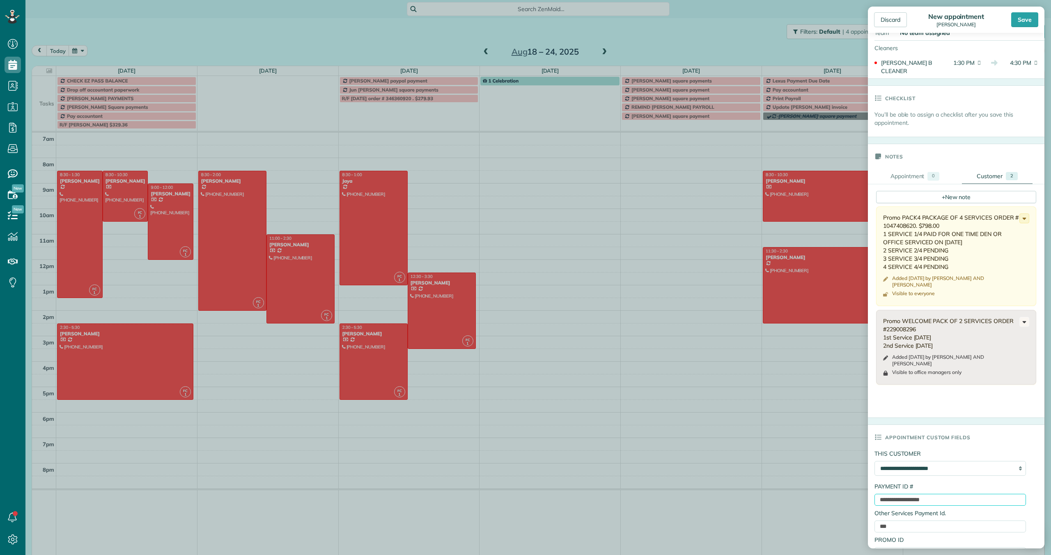
paste input "text"
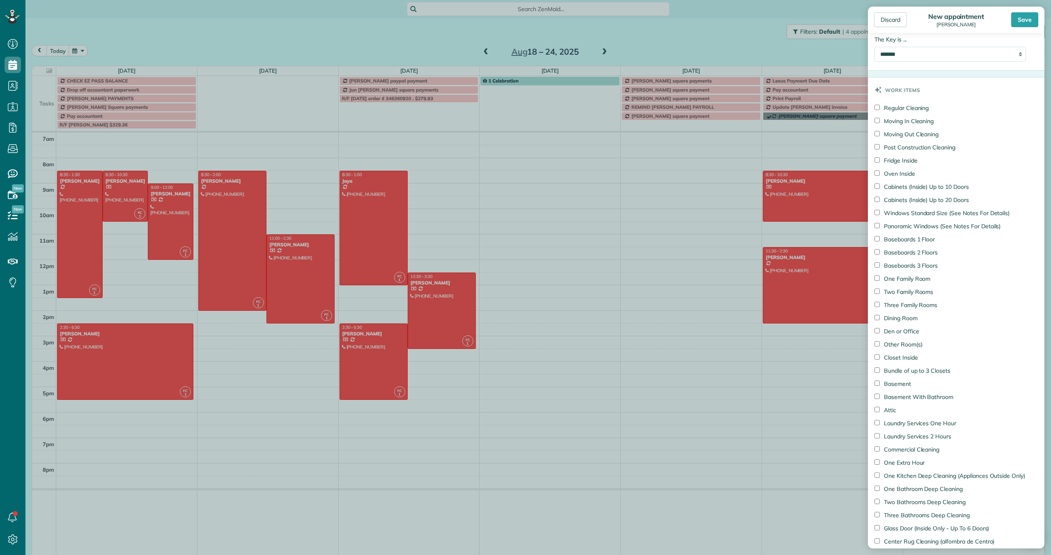
scroll to position [877, 0]
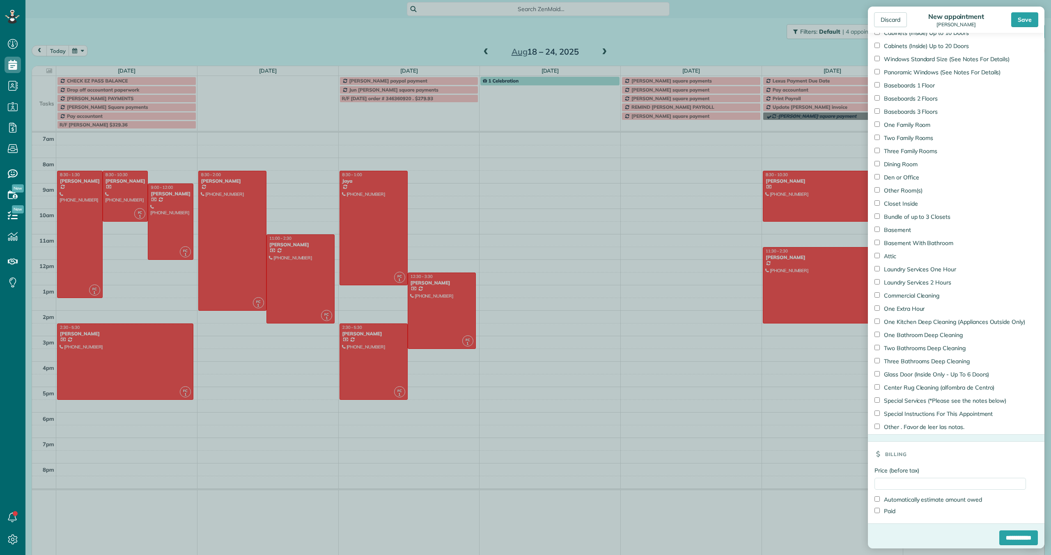
type input "**********"
click at [883, 479] on input "Price (before tax)" at bounding box center [949, 484] width 151 height 12
type input "***"
click at [1024, 20] on div "Save" at bounding box center [1024, 19] width 27 height 15
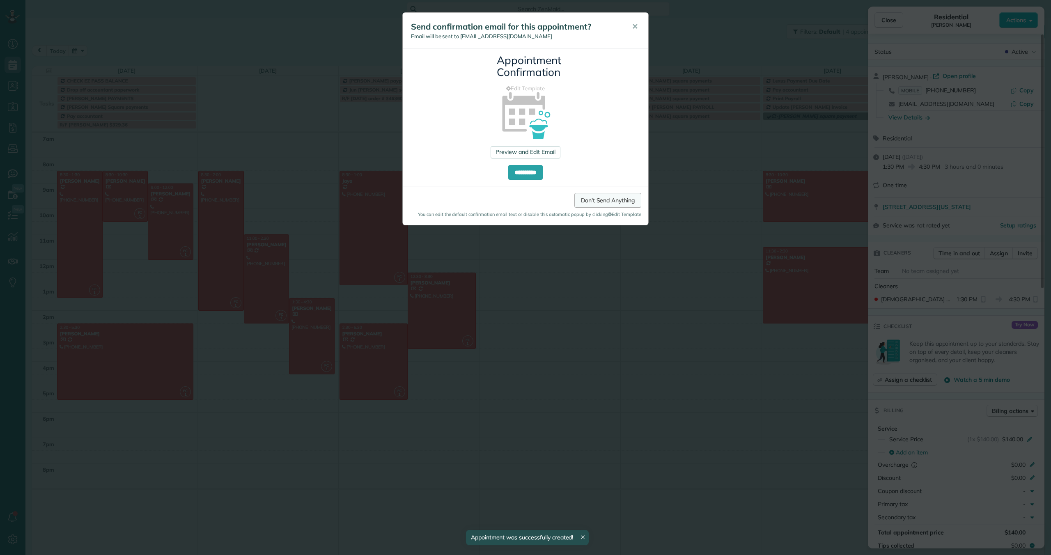
click at [614, 199] on link "Don't Send Anything" at bounding box center [607, 200] width 67 height 15
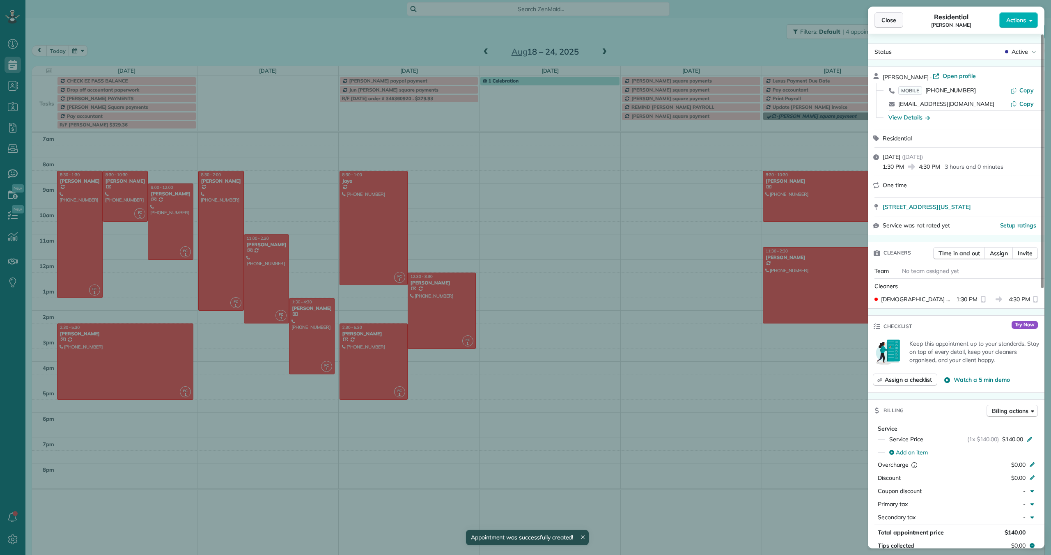
click at [889, 20] on span "Close" at bounding box center [888, 20] width 15 height 8
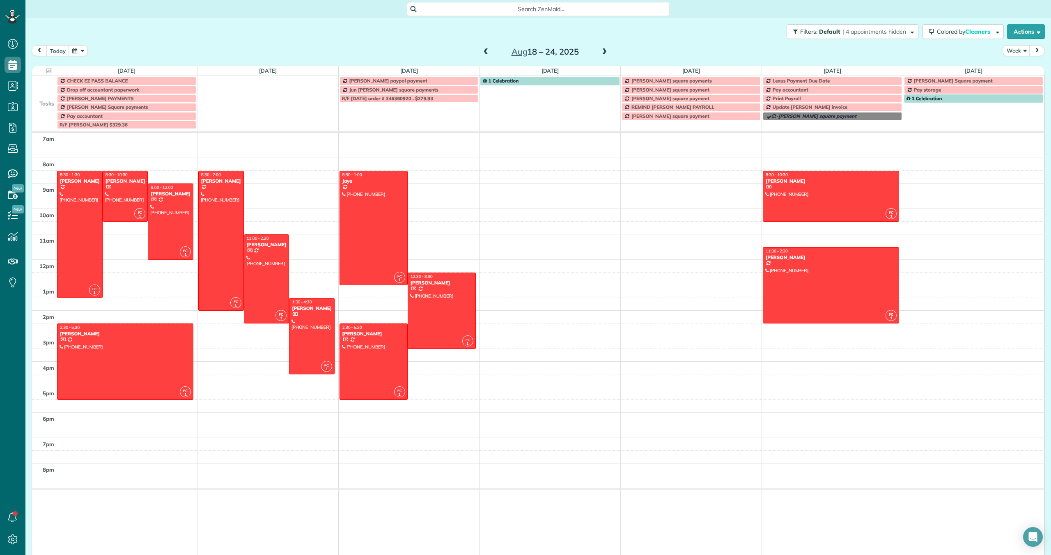
click at [445, 8] on span "Search ZenMaid…" at bounding box center [541, 9] width 250 height 8
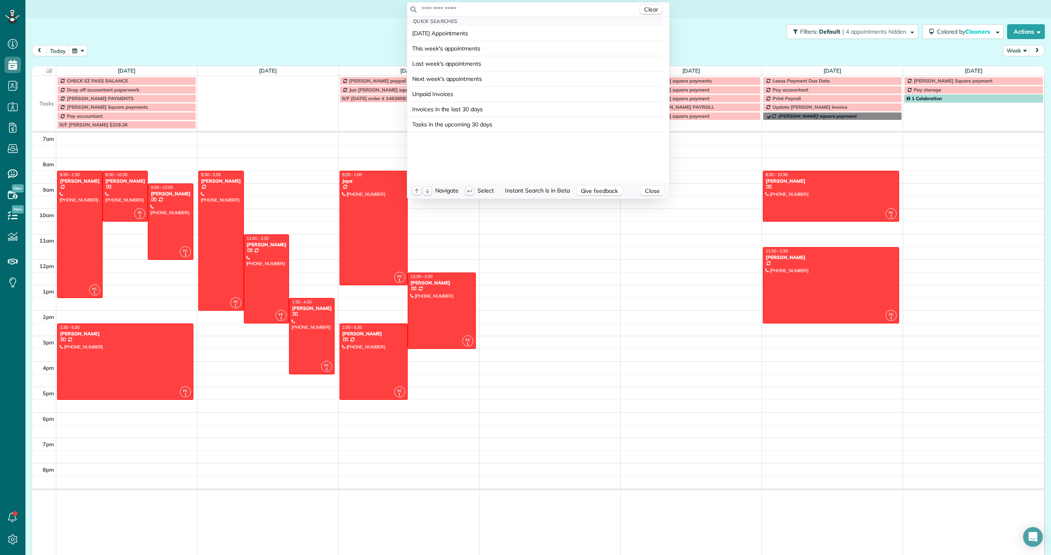
click at [434, 9] on input "text" at bounding box center [529, 9] width 217 height 8
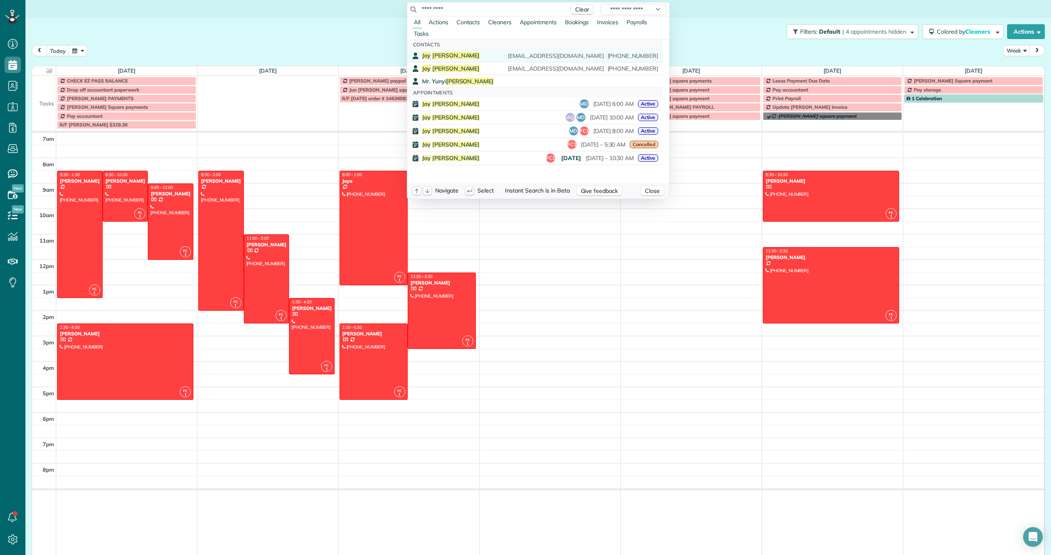
type input "*********"
click at [446, 57] on span "Huang" at bounding box center [456, 55] width 48 height 7
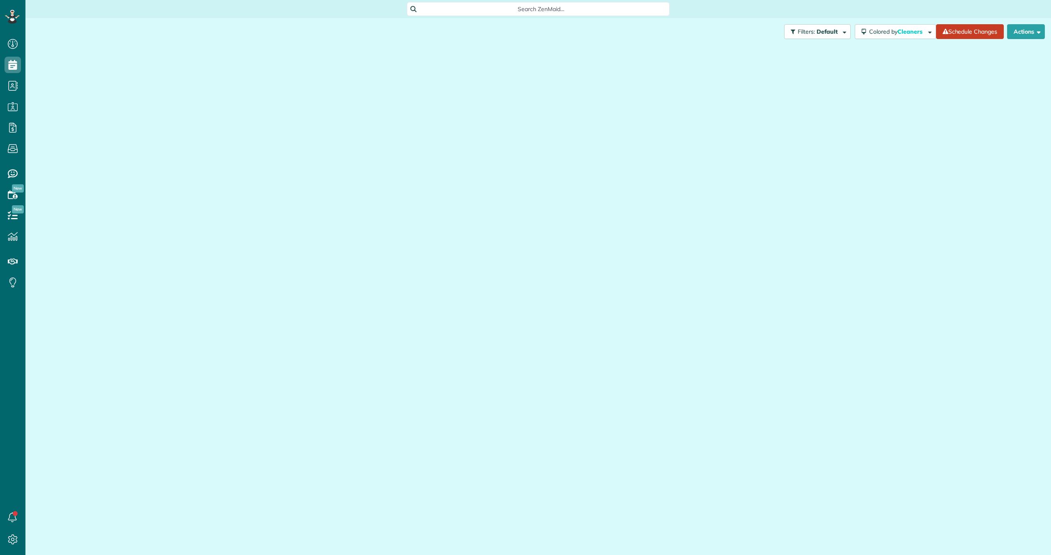
scroll to position [4, 4]
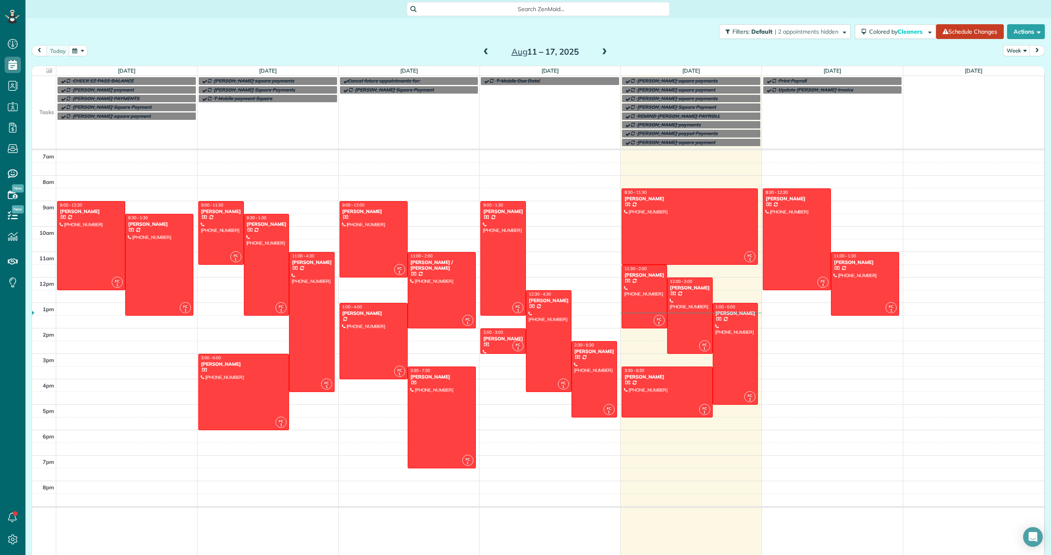
click at [441, 6] on span "Search ZenMaid…" at bounding box center [541, 9] width 250 height 8
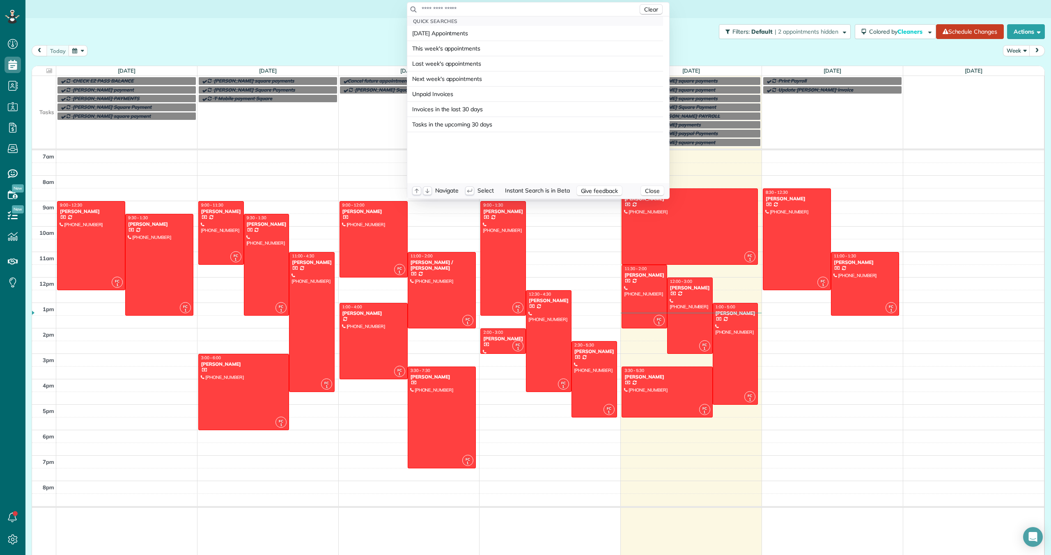
click at [440, 9] on input "text" at bounding box center [529, 9] width 217 height 8
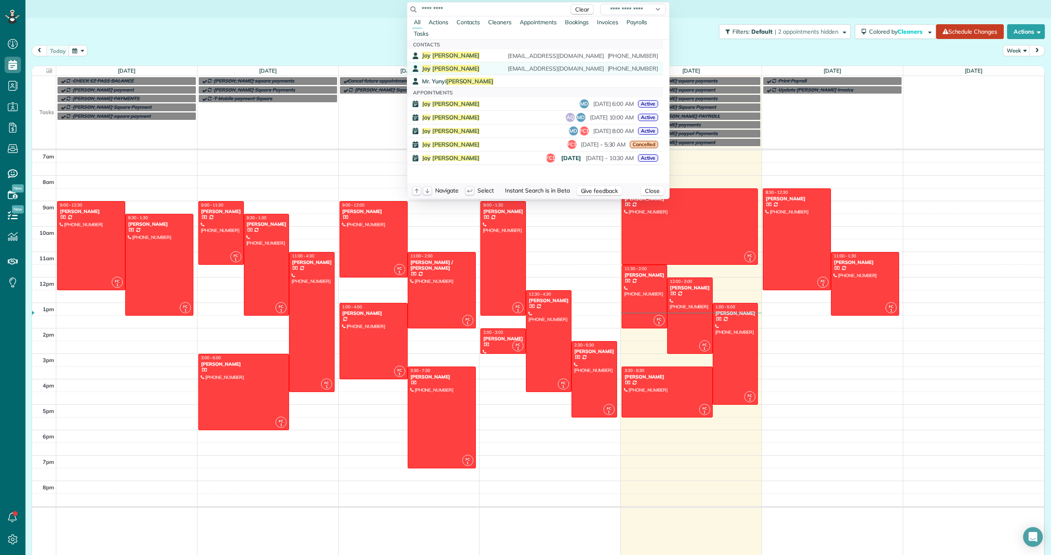
type input "*********"
click at [432, 69] on span "[PERSON_NAME]" at bounding box center [456, 68] width 48 height 7
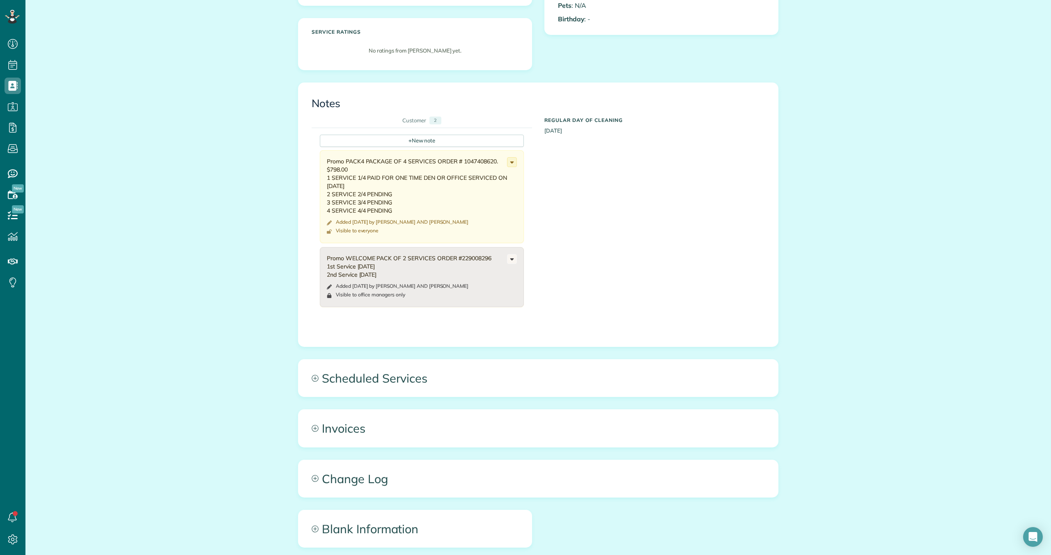
scroll to position [264, 0]
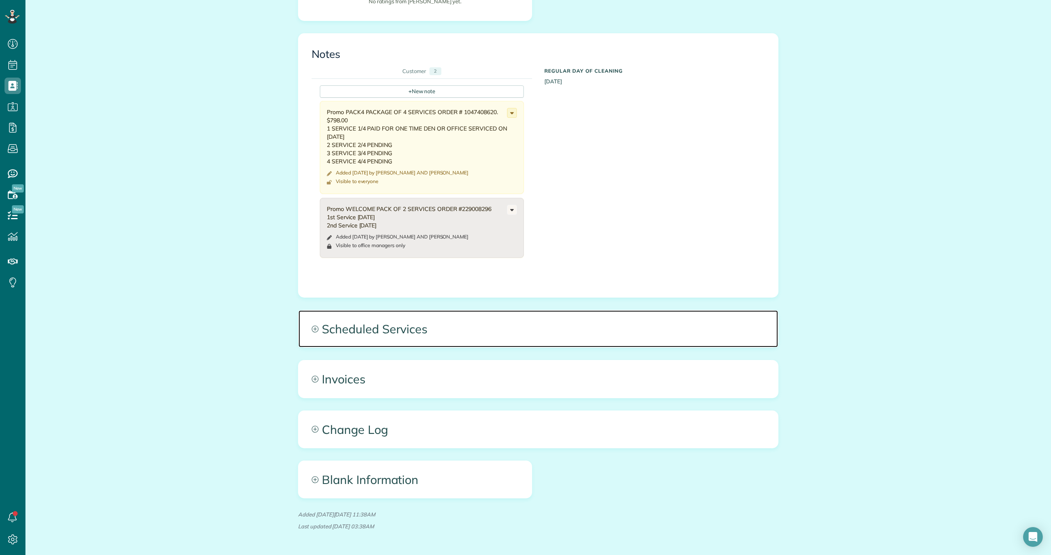
click at [409, 329] on span "Scheduled Services" at bounding box center [537, 328] width 479 height 37
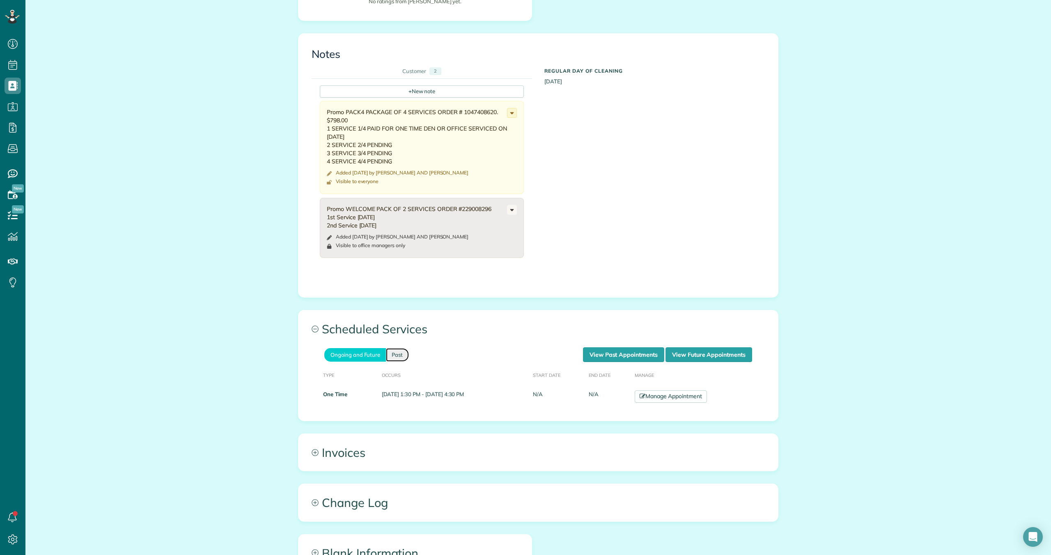
click at [402, 353] on link "Past" at bounding box center [397, 355] width 23 height 14
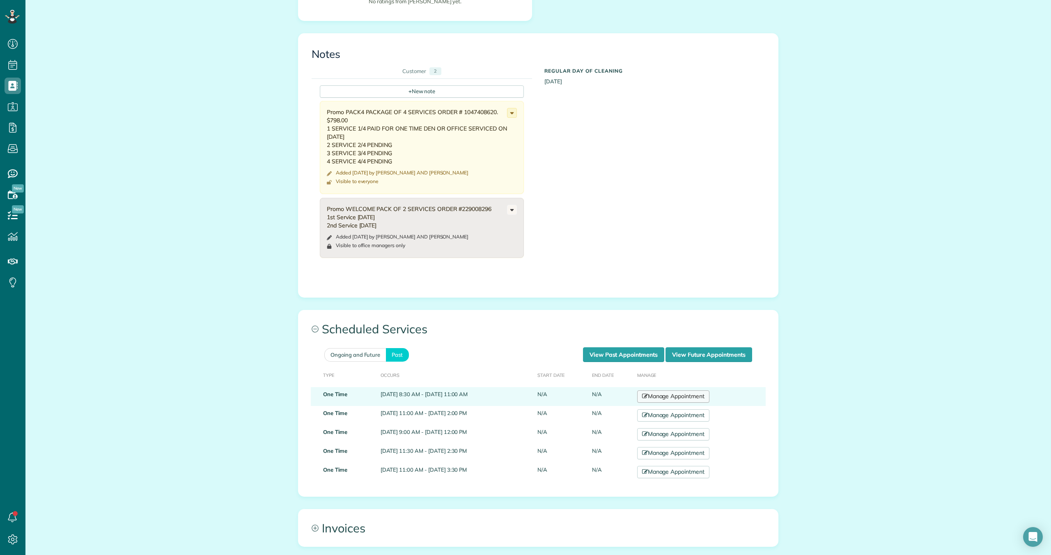
click at [689, 395] on link "Manage Appointment" at bounding box center [673, 396] width 72 height 12
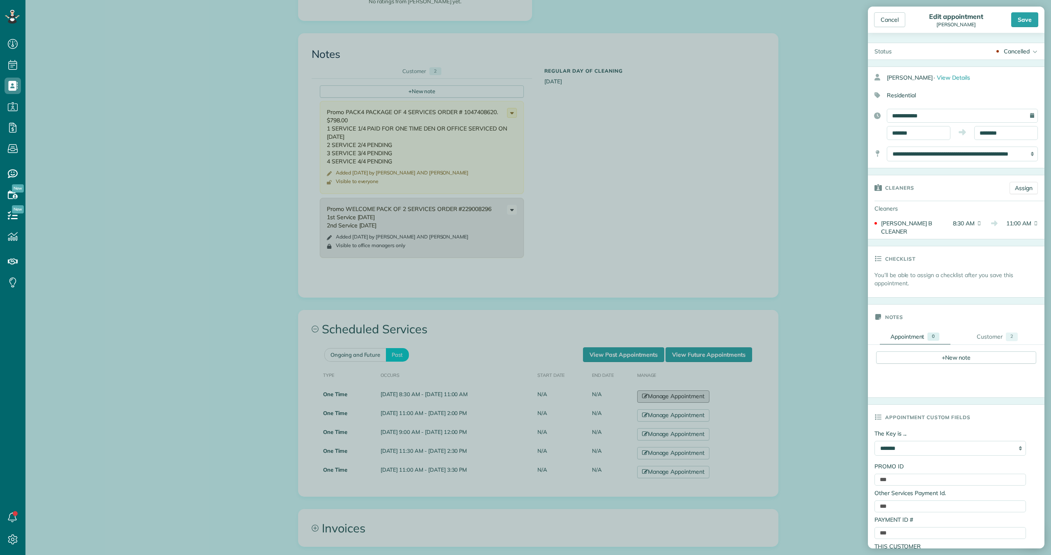
click at [680, 394] on body "Dashboard Scheduling Calendar View List View Dispatch View - Weekly scheduling …" at bounding box center [525, 277] width 1051 height 555
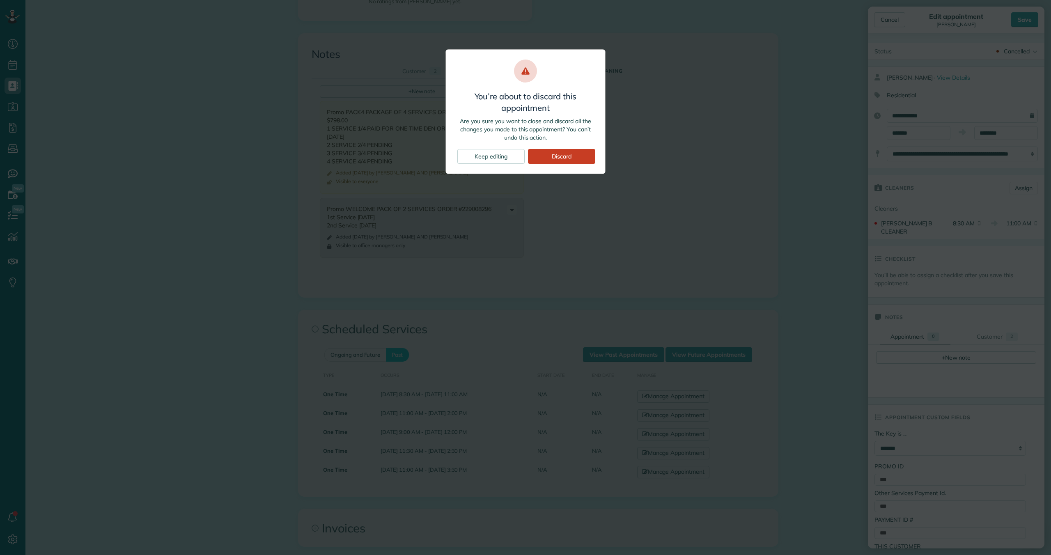
click at [665, 195] on div "You’re about to discard this appointment Are you sure you want to close and dis…" at bounding box center [525, 277] width 1051 height 555
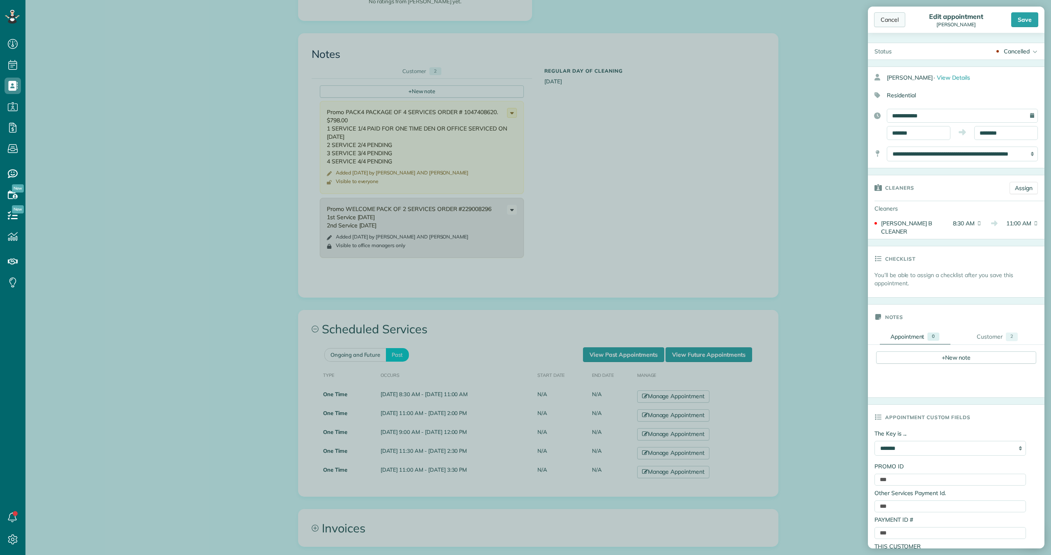
click at [890, 19] on div "Cancel" at bounding box center [889, 19] width 31 height 15
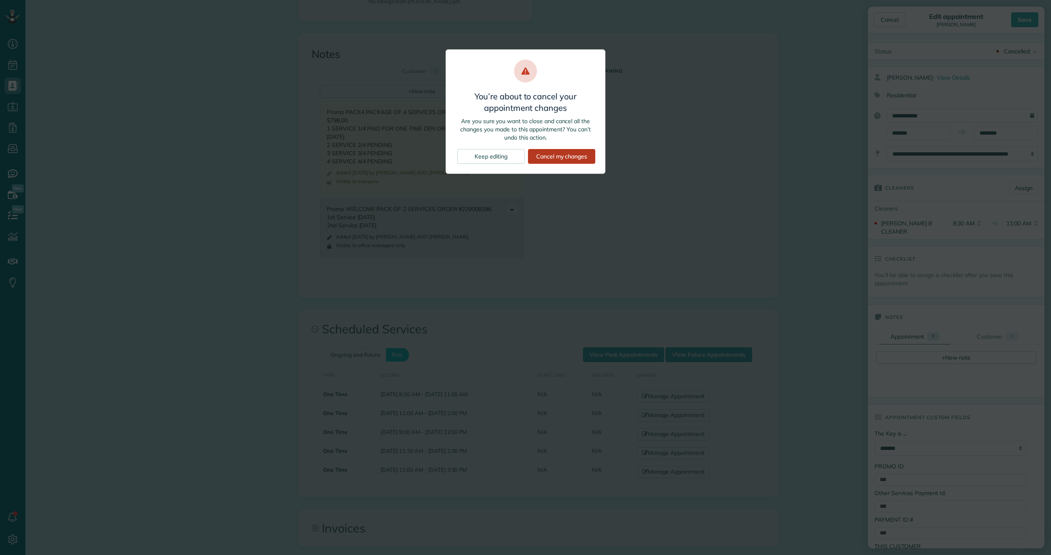
click at [573, 159] on div "Cancel my changes" at bounding box center [561, 156] width 67 height 15
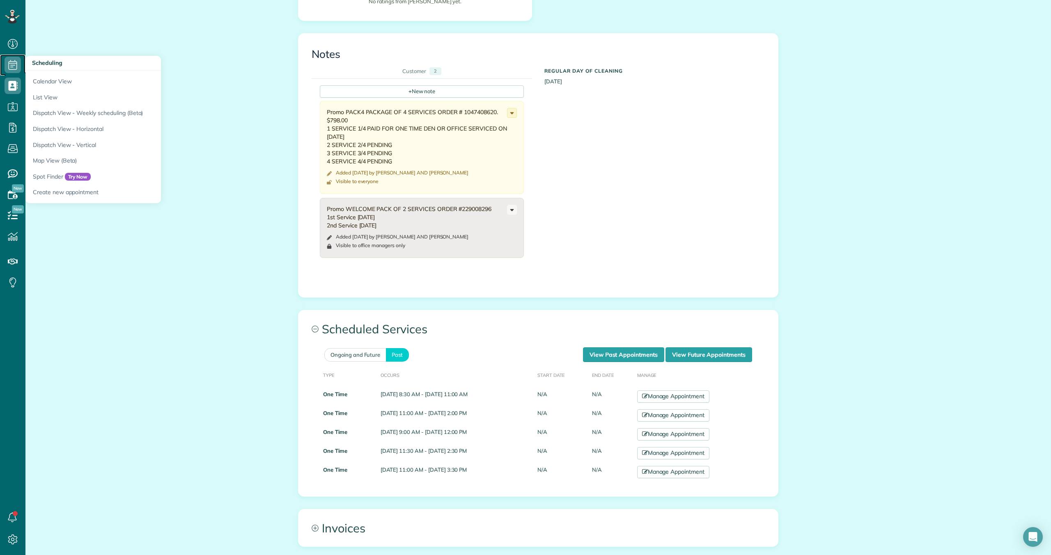
click at [11, 65] on use at bounding box center [13, 65] width 9 height 10
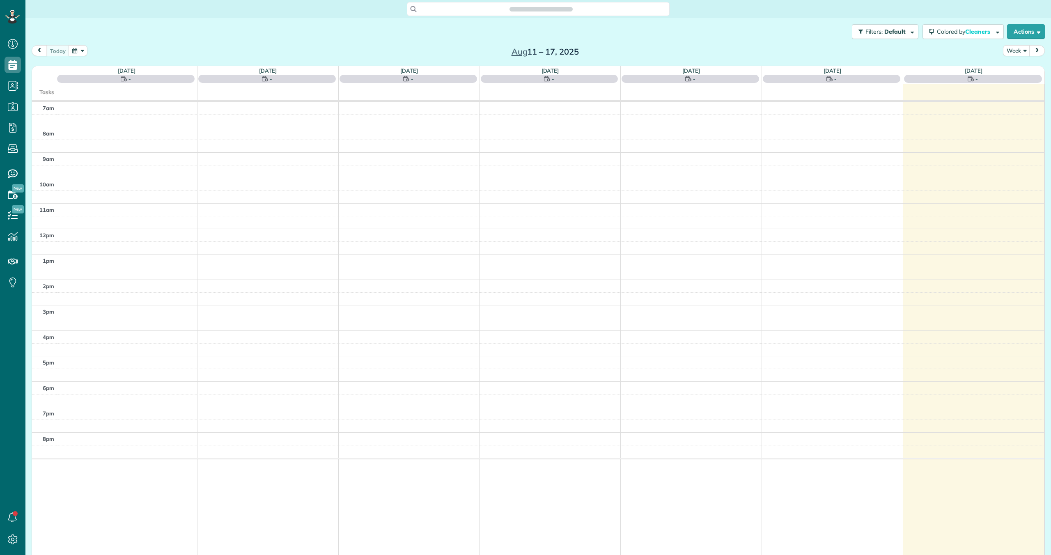
scroll to position [4, 4]
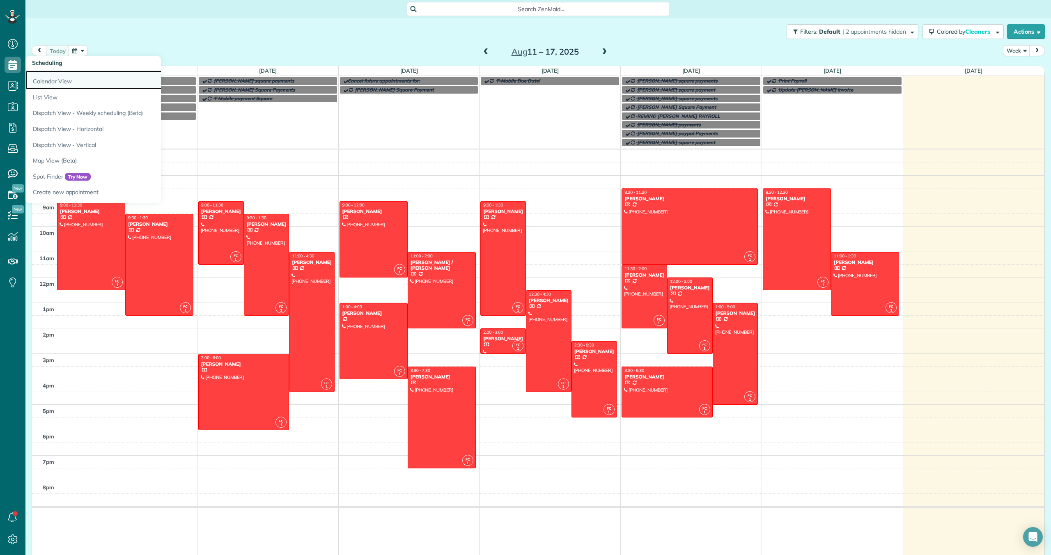
click at [44, 80] on link "Calendar View" at bounding box center [127, 80] width 205 height 19
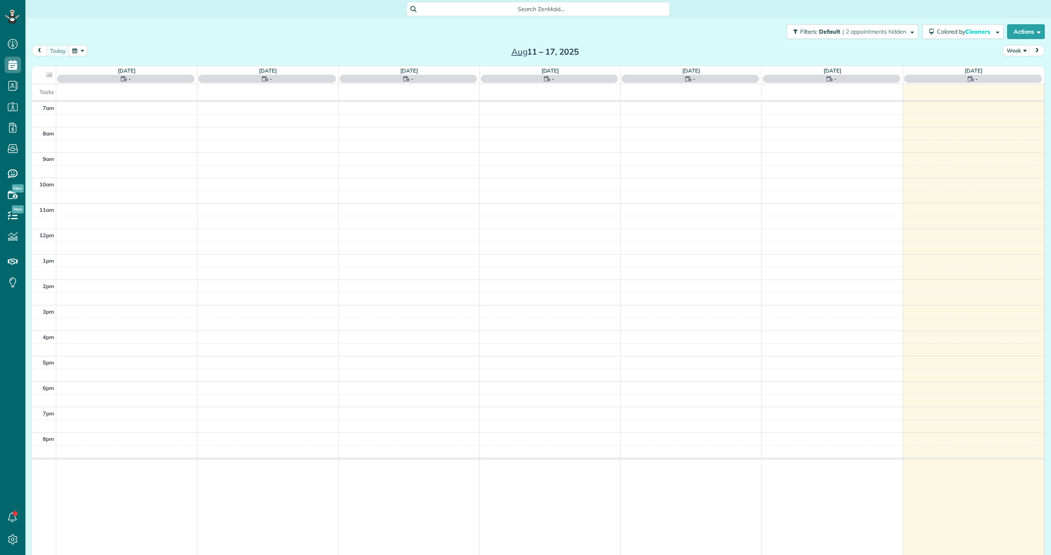
scroll to position [4, 4]
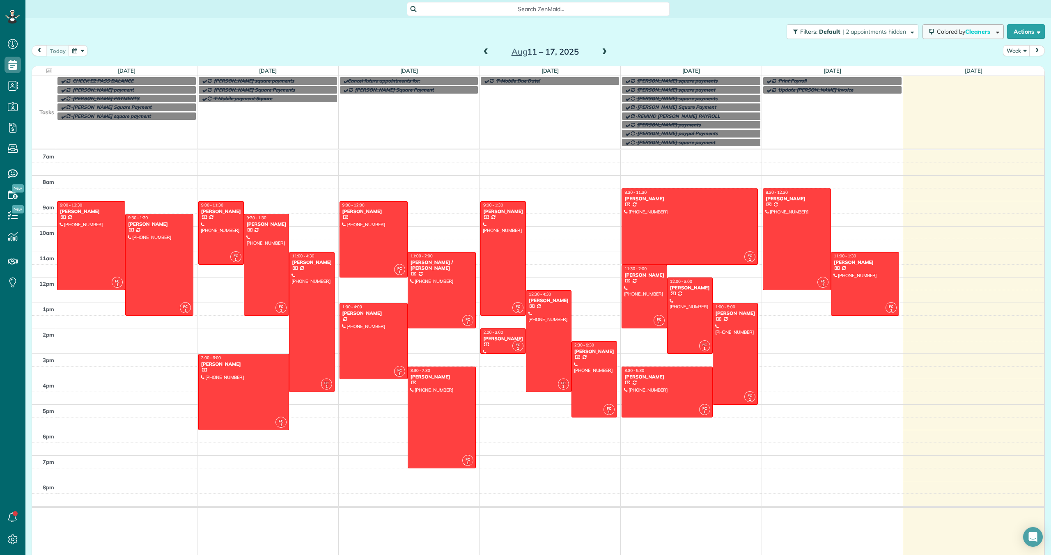
click at [963, 33] on span "Colored by Cleaners" at bounding box center [965, 31] width 56 height 7
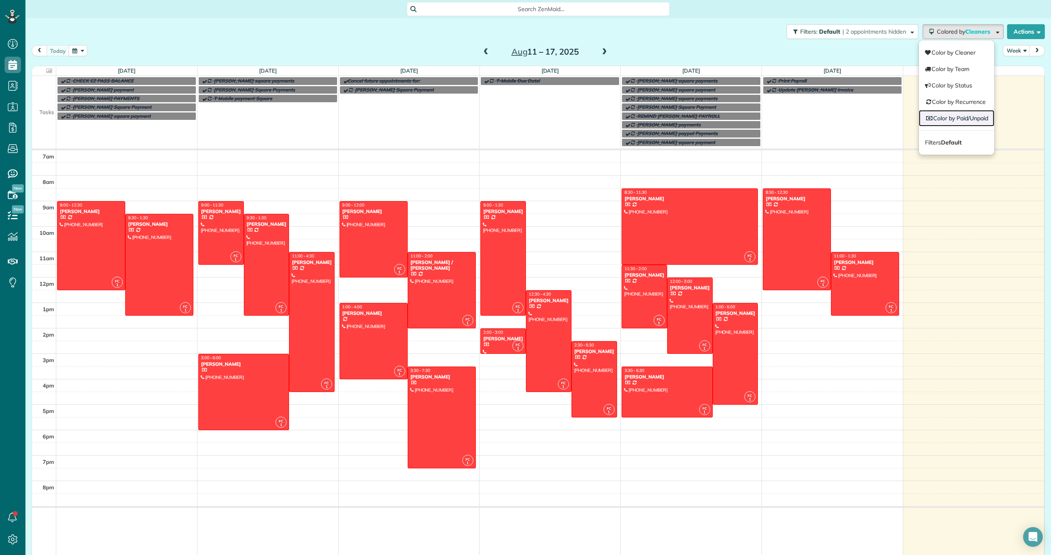
click at [957, 119] on link "Color by Paid/Unpaid" at bounding box center [957, 118] width 76 height 16
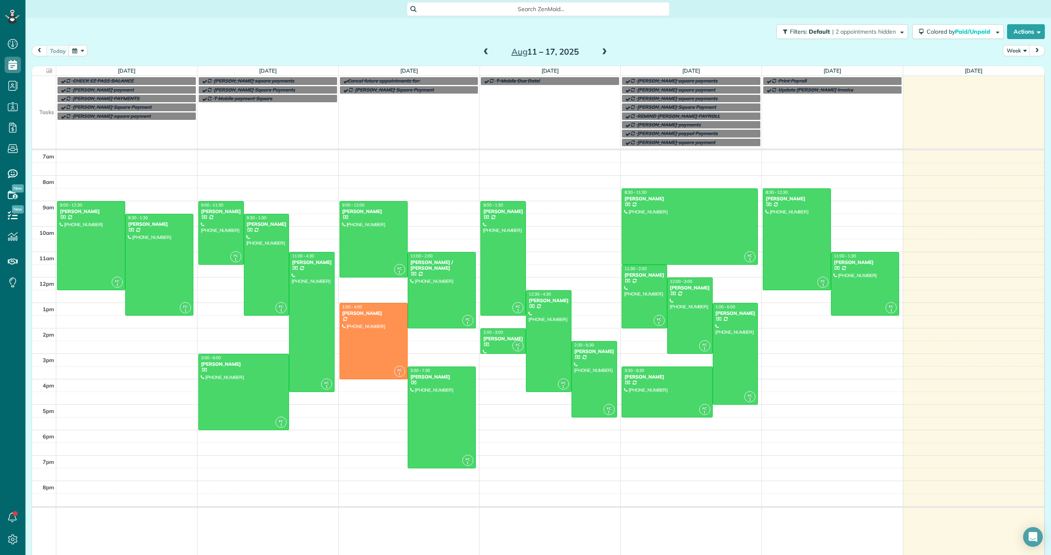
click at [486, 52] on span at bounding box center [485, 51] width 9 height 7
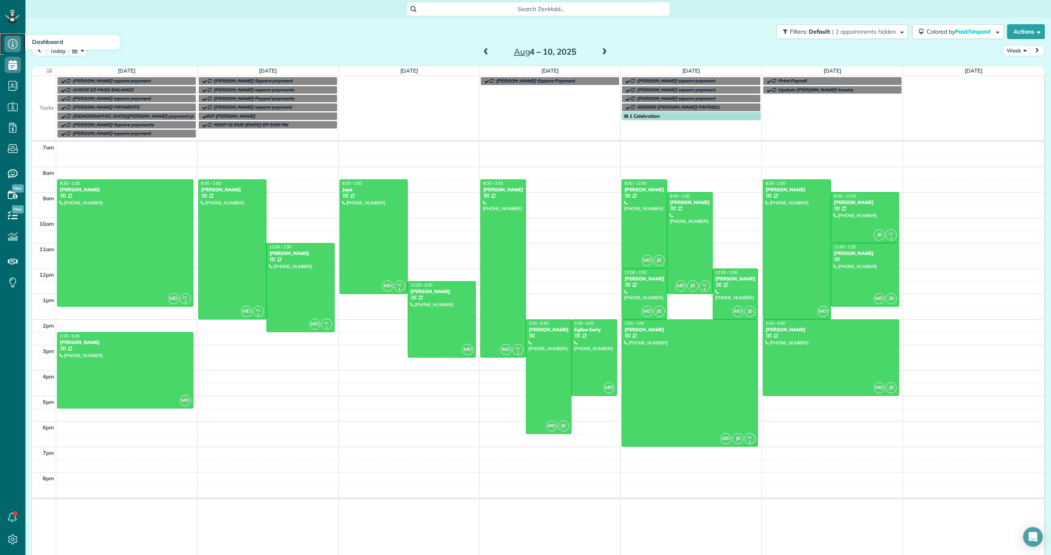
click at [14, 47] on icon at bounding box center [13, 44] width 16 height 16
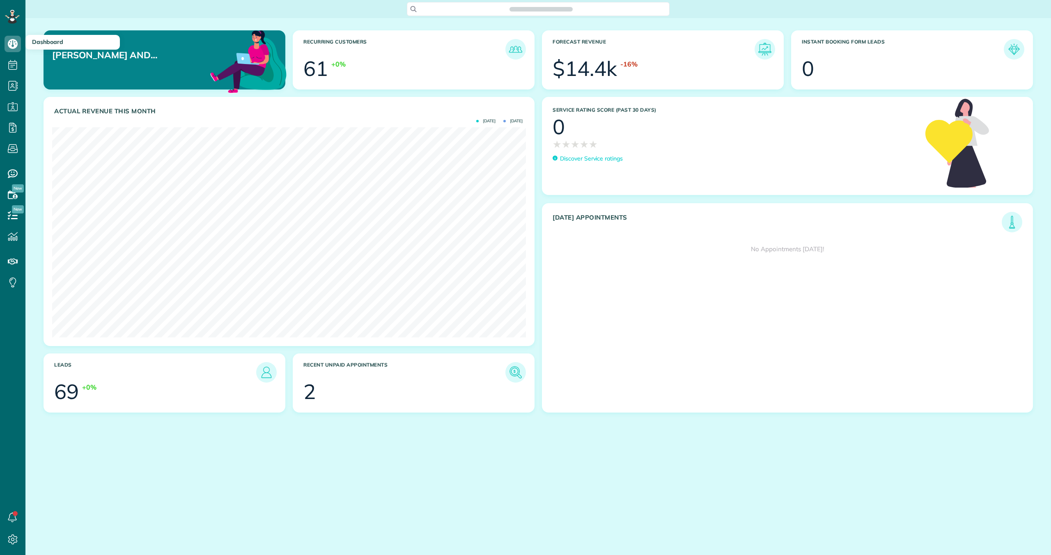
scroll to position [210, 474]
click at [515, 367] on img at bounding box center [515, 372] width 19 height 19
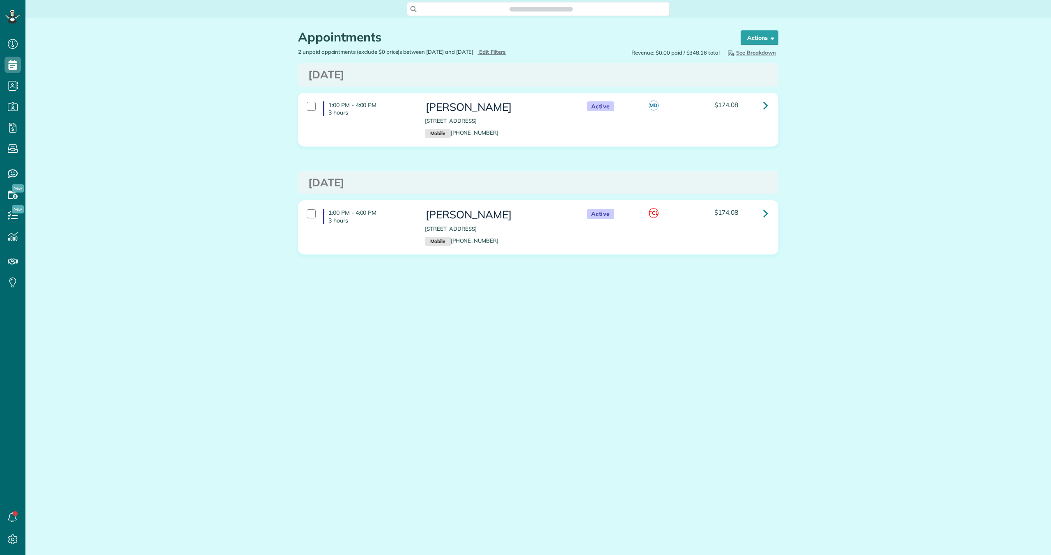
scroll to position [4, 4]
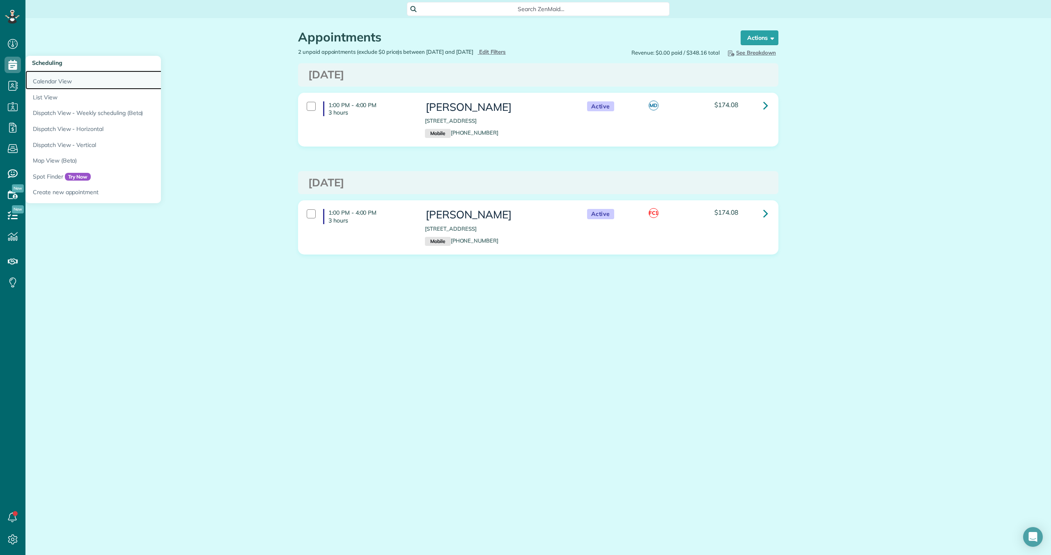
click at [43, 81] on link "Calendar View" at bounding box center [127, 80] width 205 height 19
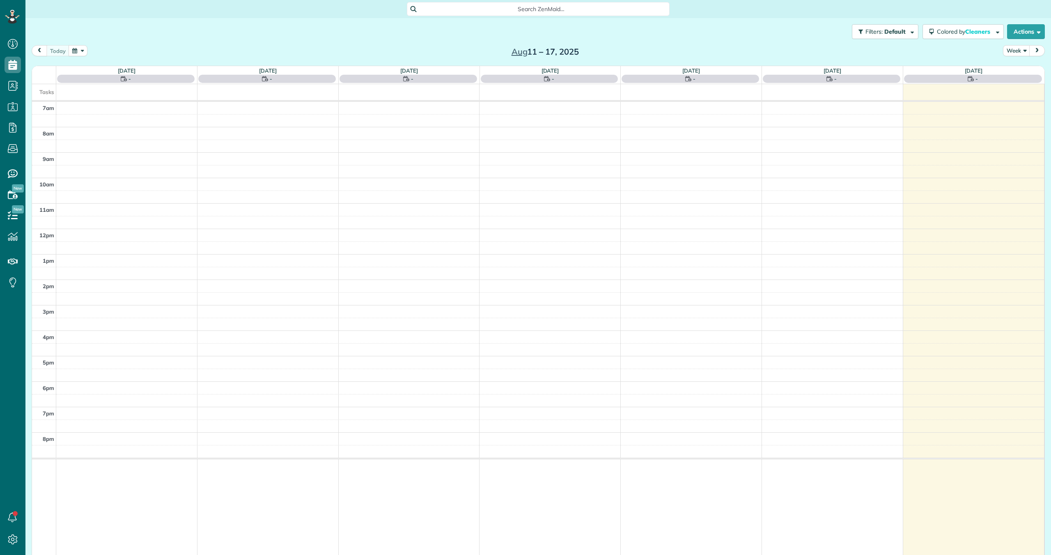
scroll to position [4, 4]
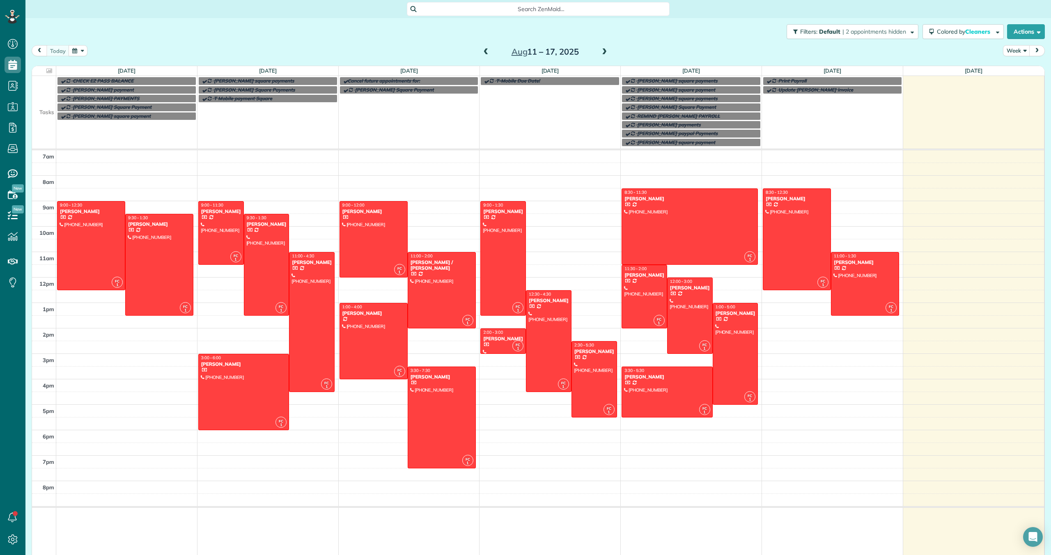
click at [596, 54] on div "Aug 11 – 17, 2025" at bounding box center [544, 51] width 131 height 13
click at [603, 50] on span at bounding box center [604, 51] width 9 height 7
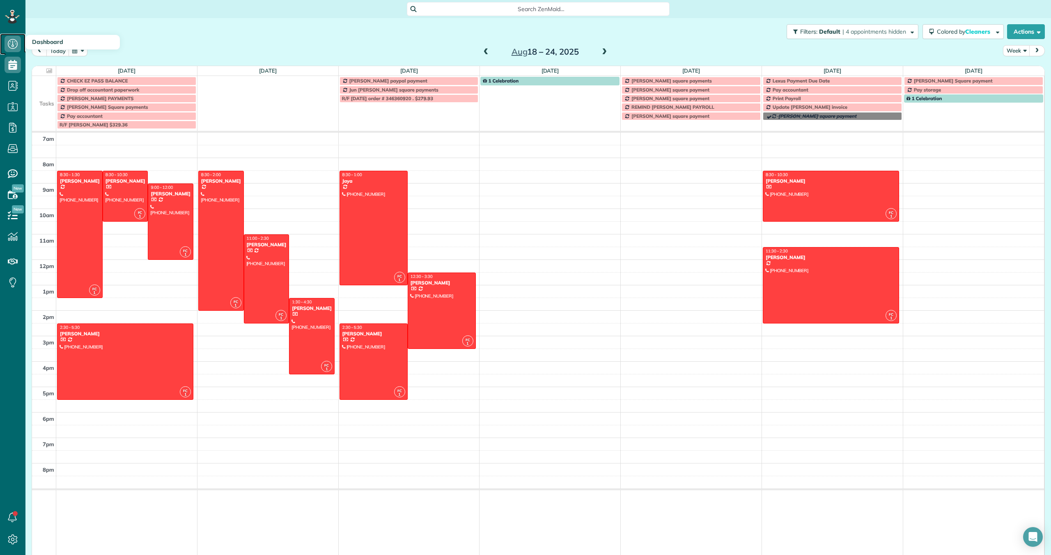
click at [13, 44] on icon at bounding box center [13, 44] width 16 height 16
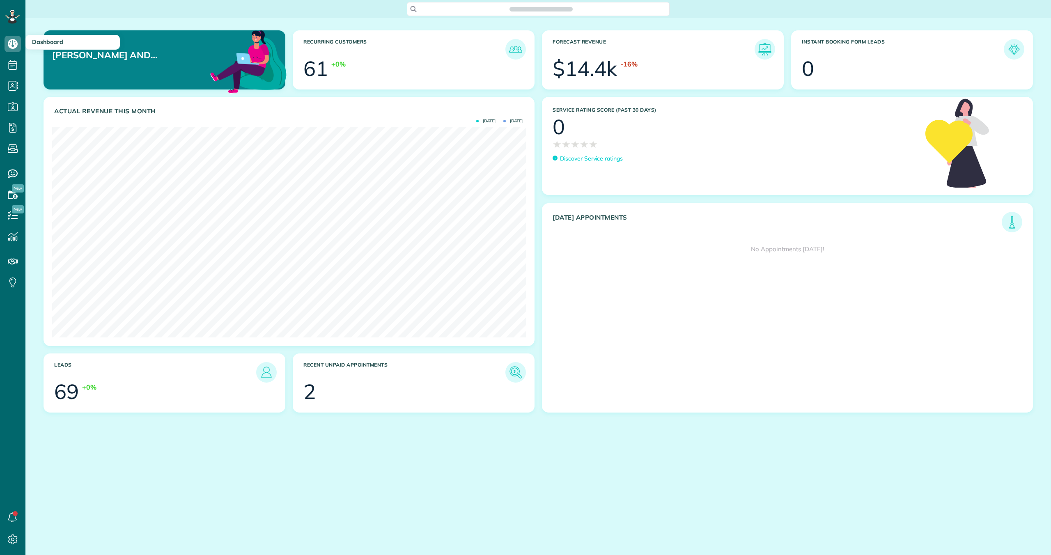
scroll to position [210, 474]
click at [512, 374] on img at bounding box center [515, 372] width 19 height 19
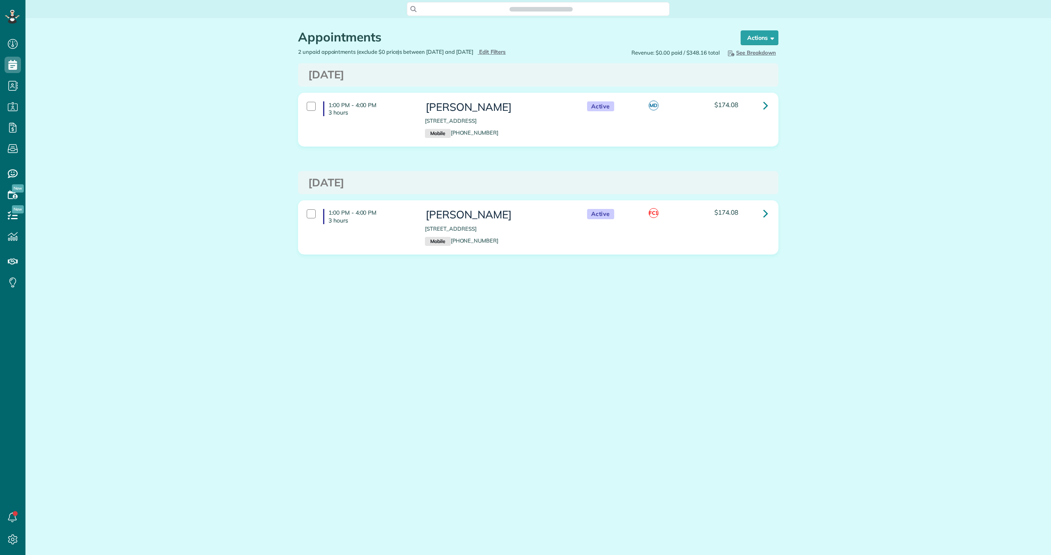
scroll to position [4, 4]
click at [770, 214] on link at bounding box center [765, 213] width 16 height 16
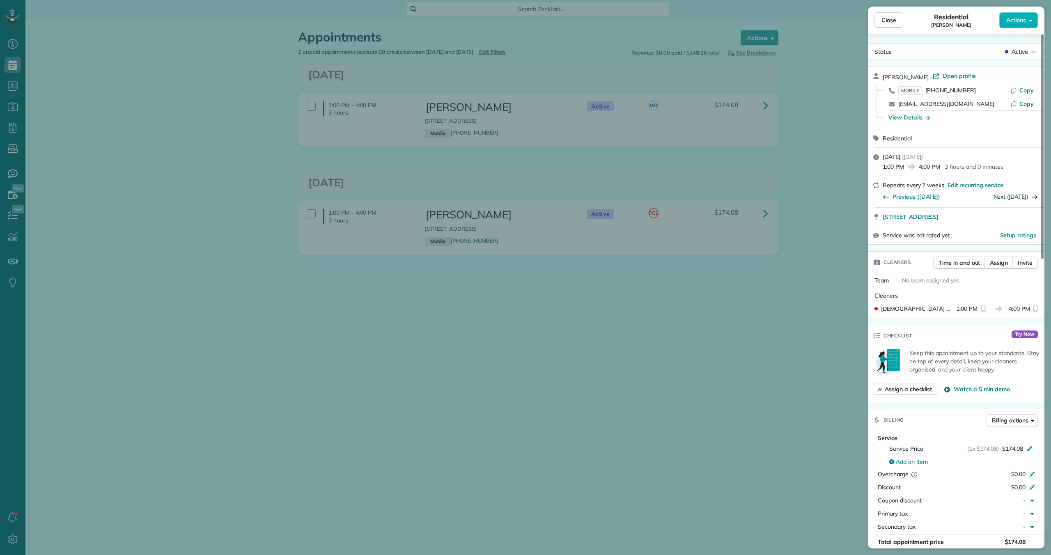
click at [1021, 195] on link "Next (Aug 27)" at bounding box center [1010, 196] width 35 height 7
click at [884, 22] on span "Close" at bounding box center [888, 20] width 15 height 8
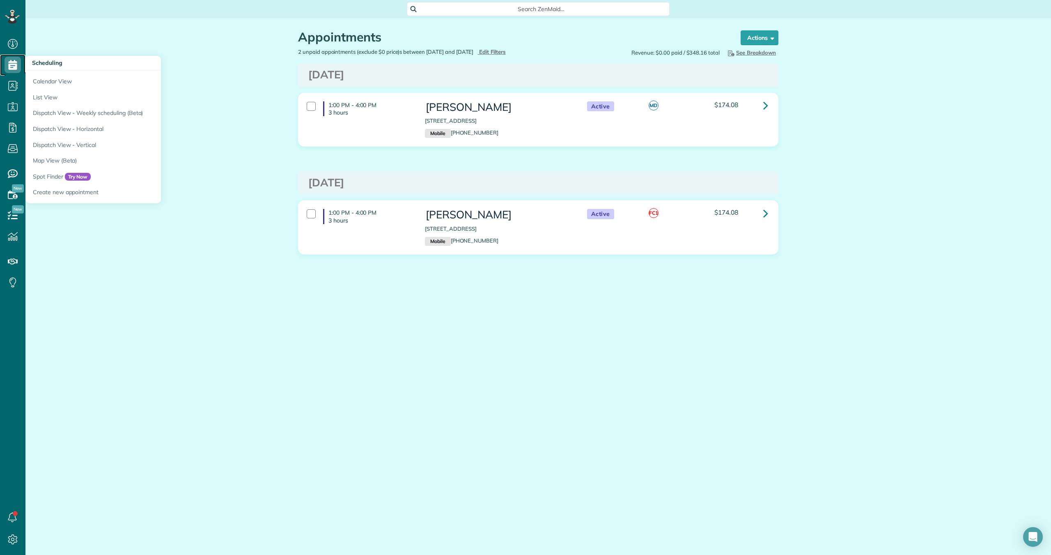
click at [13, 66] on use at bounding box center [13, 65] width 9 height 10
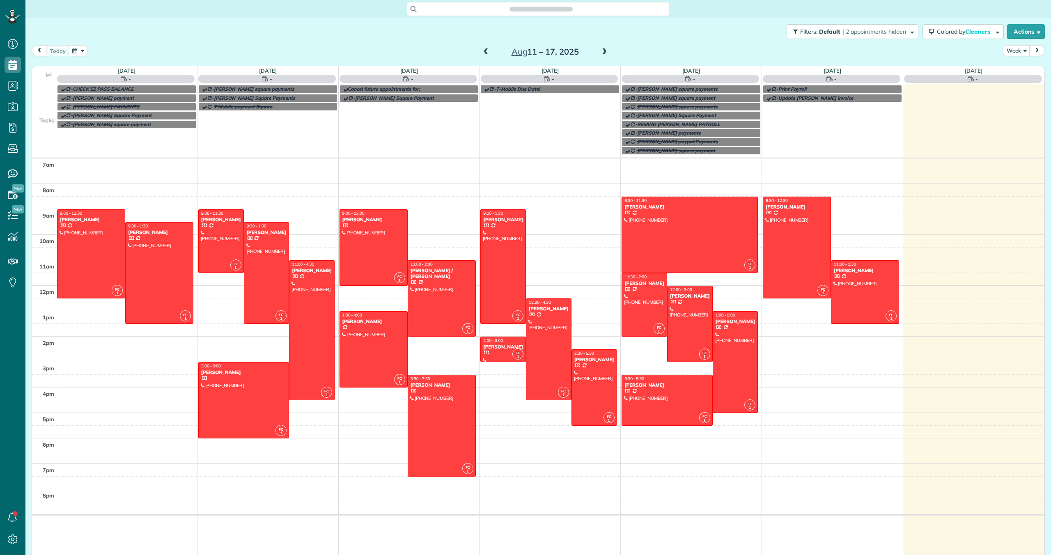
scroll to position [4, 4]
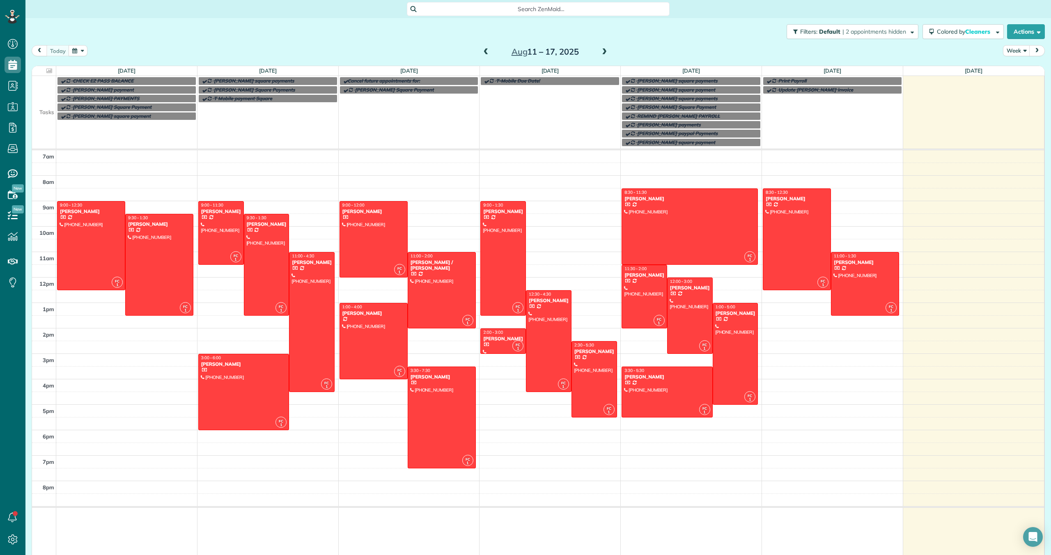
click at [603, 50] on span at bounding box center [604, 51] width 9 height 7
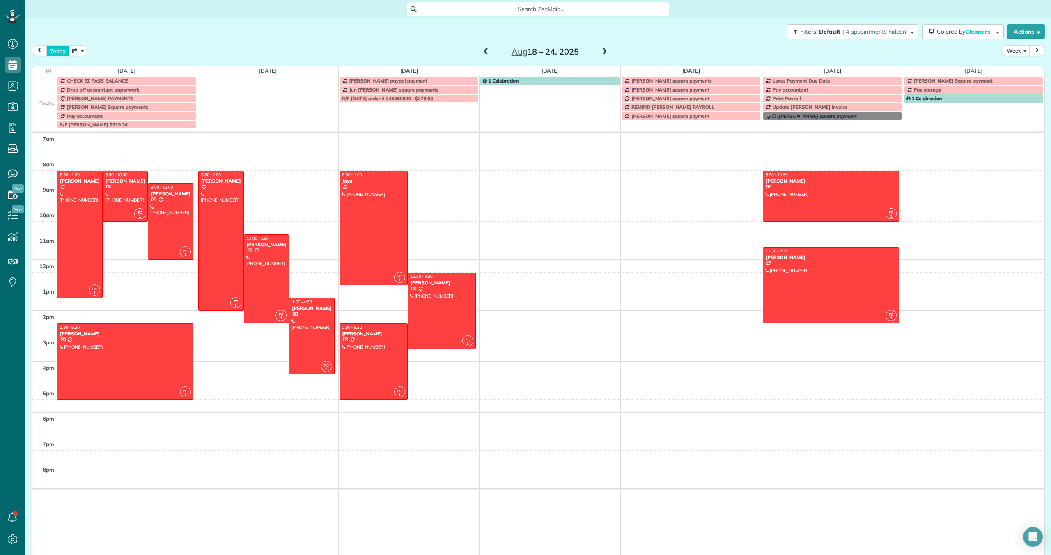
click at [53, 51] on button "today" at bounding box center [57, 50] width 23 height 11
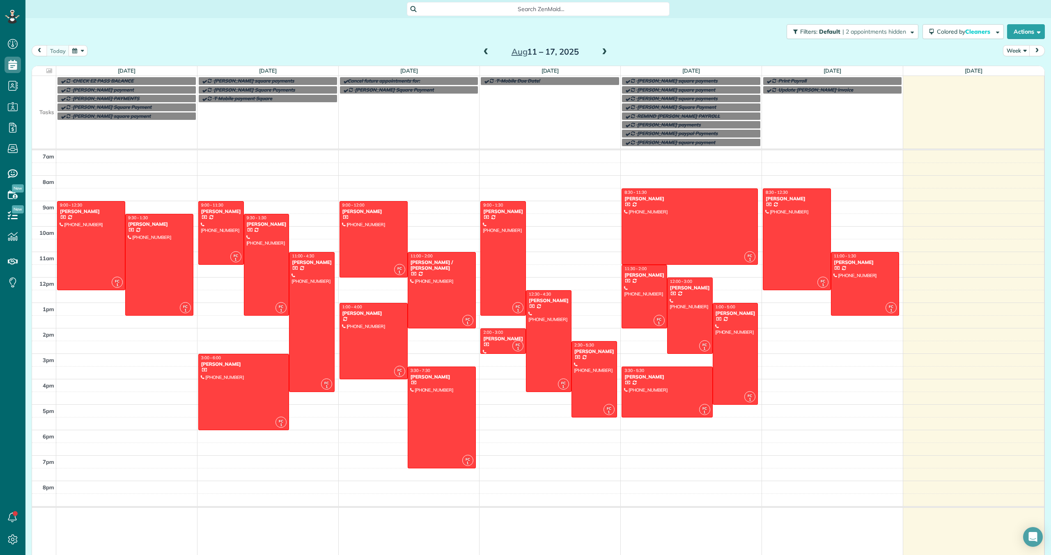
click at [607, 50] on span at bounding box center [604, 51] width 9 height 7
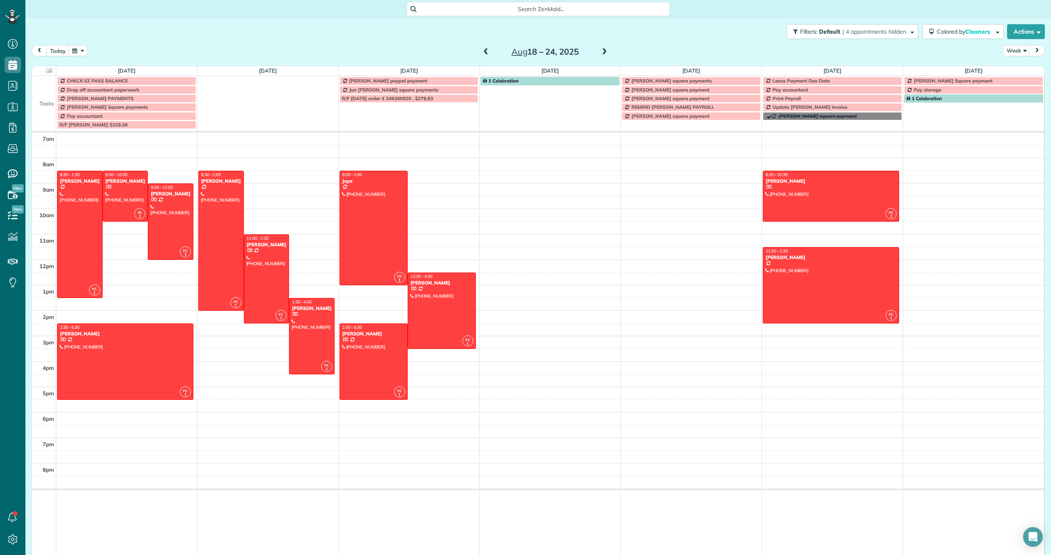
click at [607, 50] on span at bounding box center [604, 51] width 9 height 7
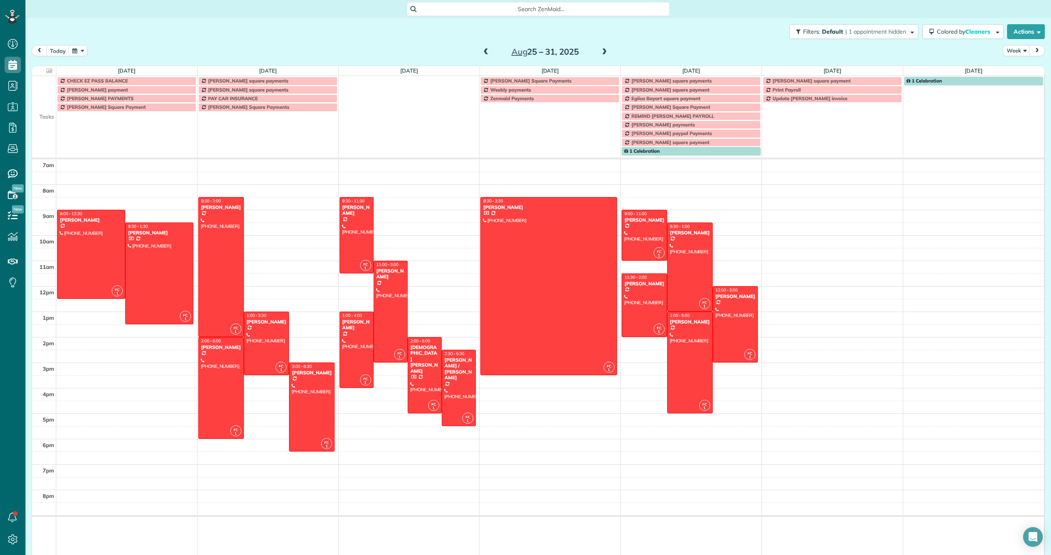
click at [603, 51] on span at bounding box center [604, 51] width 9 height 7
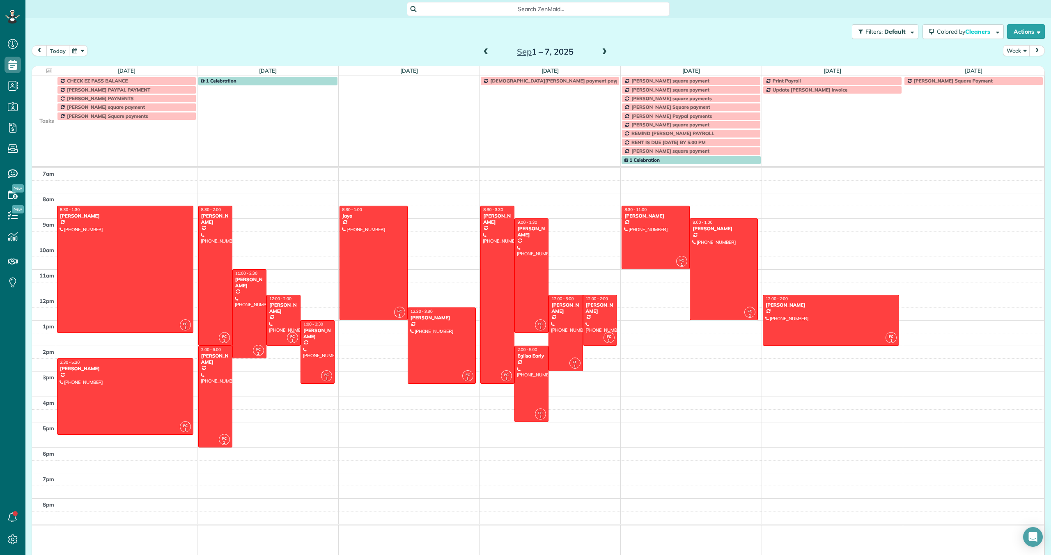
click at [60, 50] on button "today" at bounding box center [57, 50] width 23 height 11
